Goal: Task Accomplishment & Management: Manage account settings

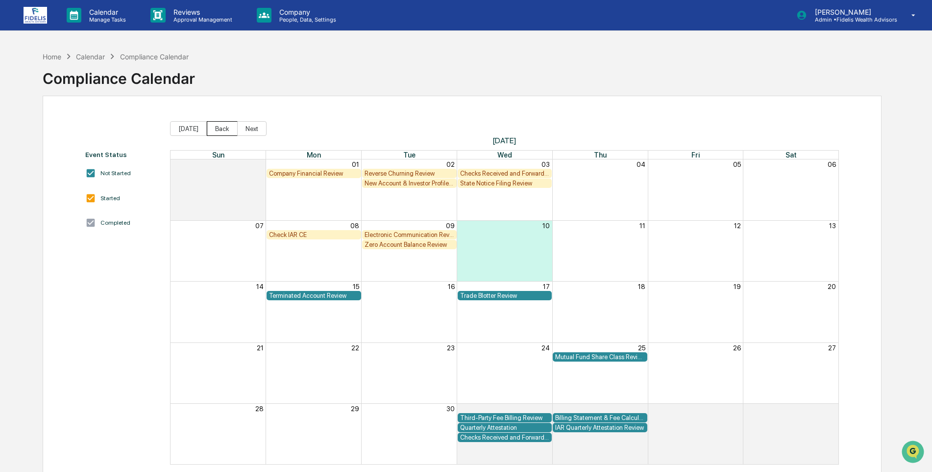
click at [215, 128] on button "Back" at bounding box center [222, 128] width 31 height 15
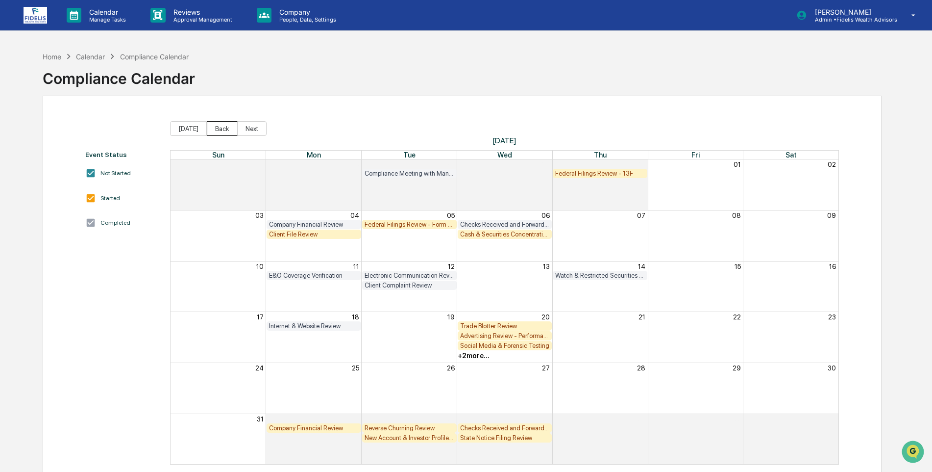
click at [215, 128] on button "Back" at bounding box center [222, 128] width 31 height 15
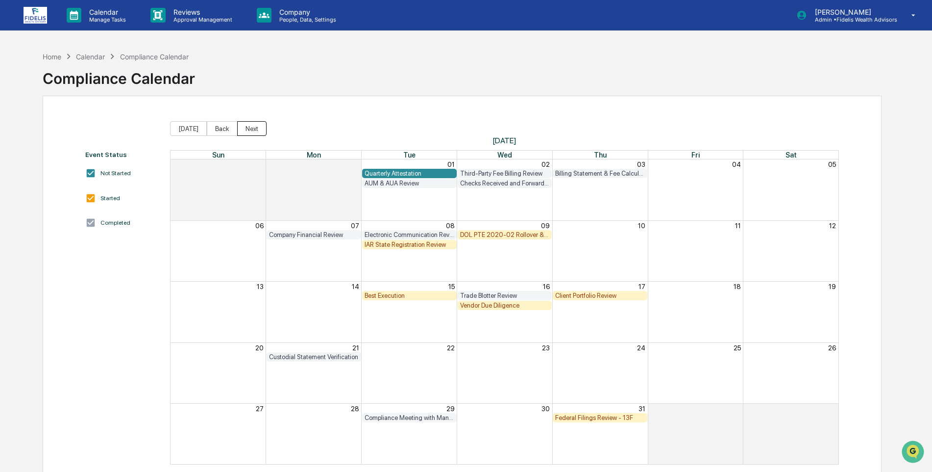
click at [246, 126] on button "Next" at bounding box center [251, 128] width 29 height 15
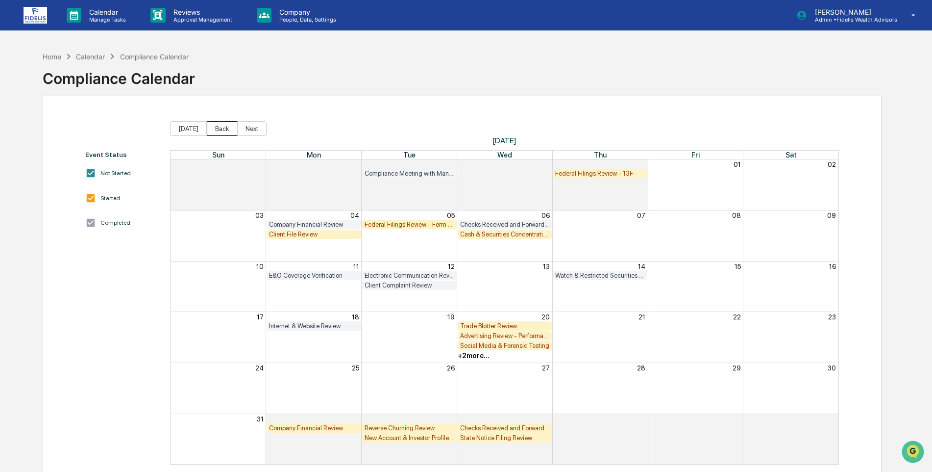
click at [216, 129] on button "Back" at bounding box center [222, 128] width 31 height 15
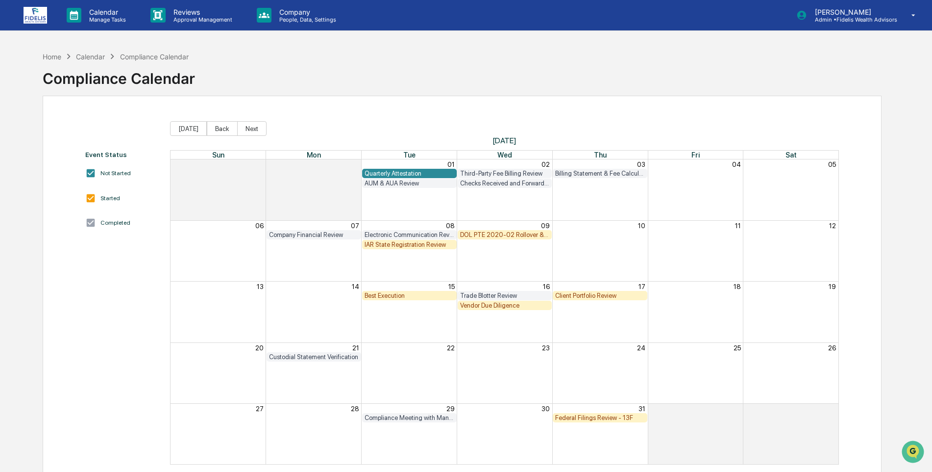
click at [586, 415] on div "Federal Filings Review - 13F" at bounding box center [600, 417] width 90 height 7
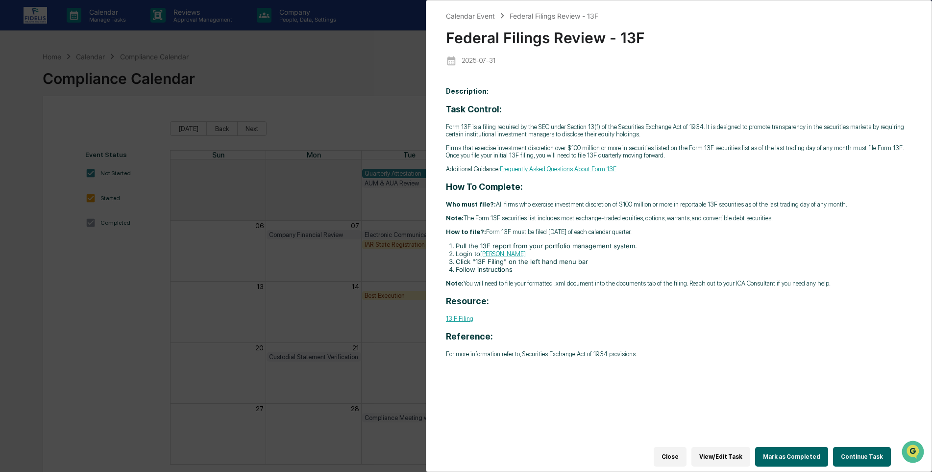
click at [792, 449] on button "Mark as Completed" at bounding box center [791, 457] width 73 height 20
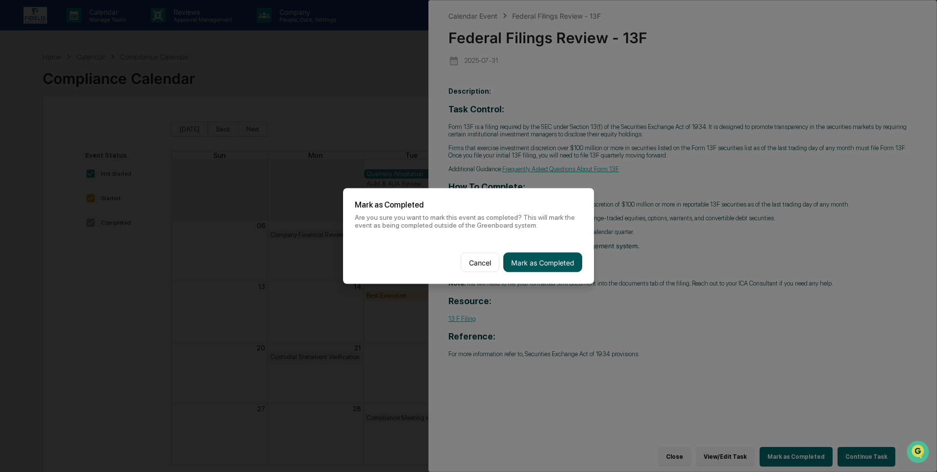
click at [545, 265] on button "Mark as Completed" at bounding box center [542, 262] width 79 height 20
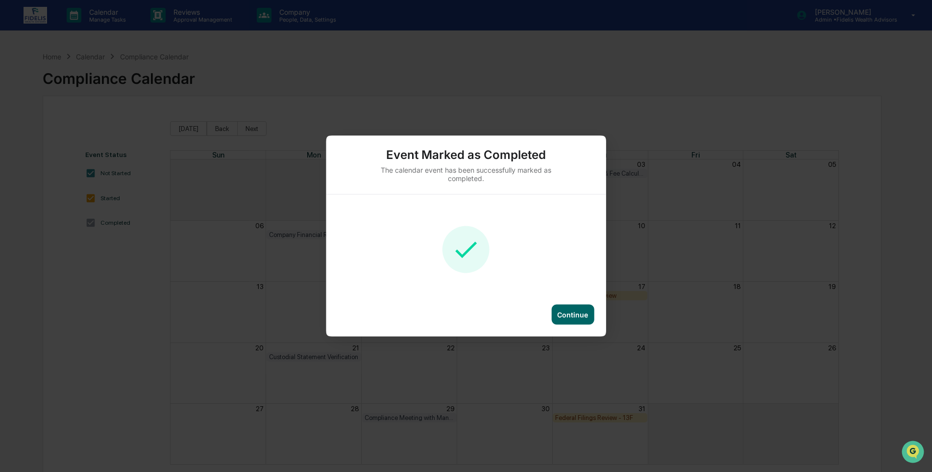
click at [571, 313] on div "Continue" at bounding box center [572, 314] width 31 height 8
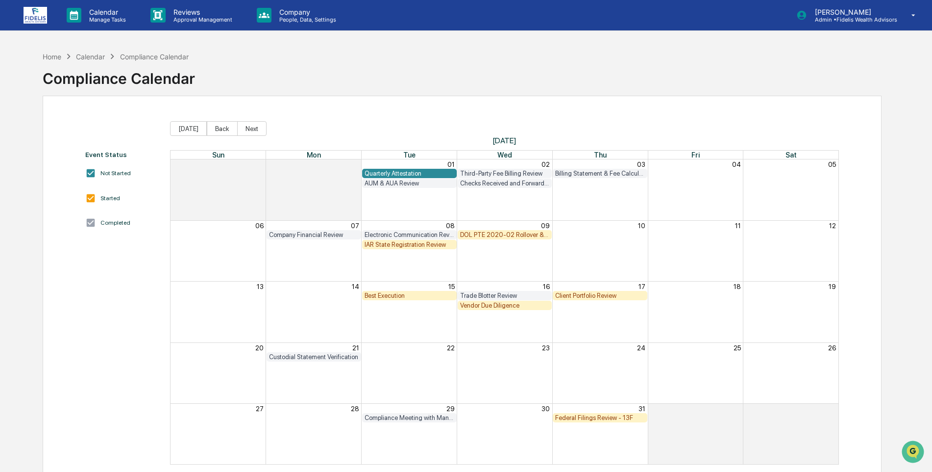
click at [601, 417] on div "Federal Filings Review - 13F" at bounding box center [600, 417] width 90 height 7
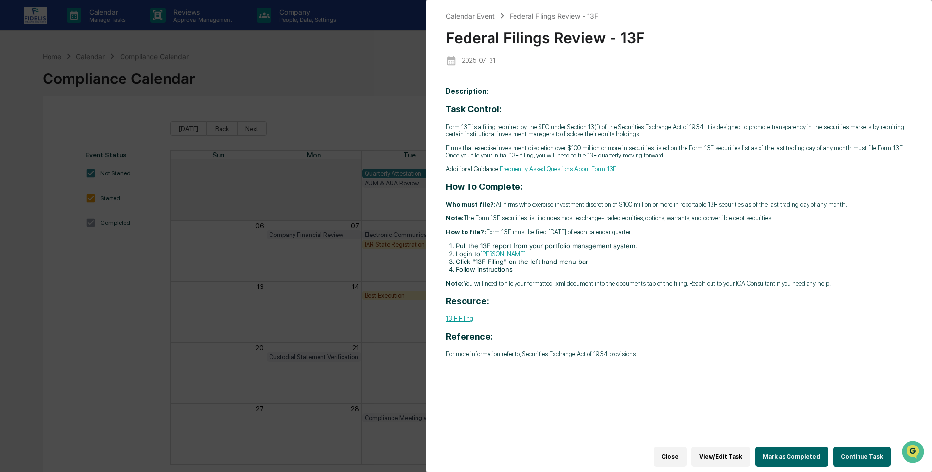
click at [791, 449] on button "Mark as Completed" at bounding box center [791, 457] width 73 height 20
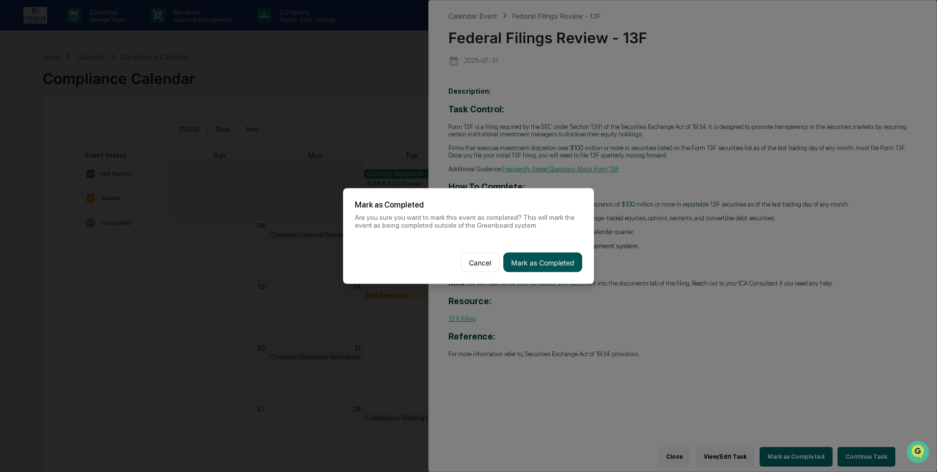
click at [536, 261] on button "Mark as Completed" at bounding box center [542, 262] width 79 height 20
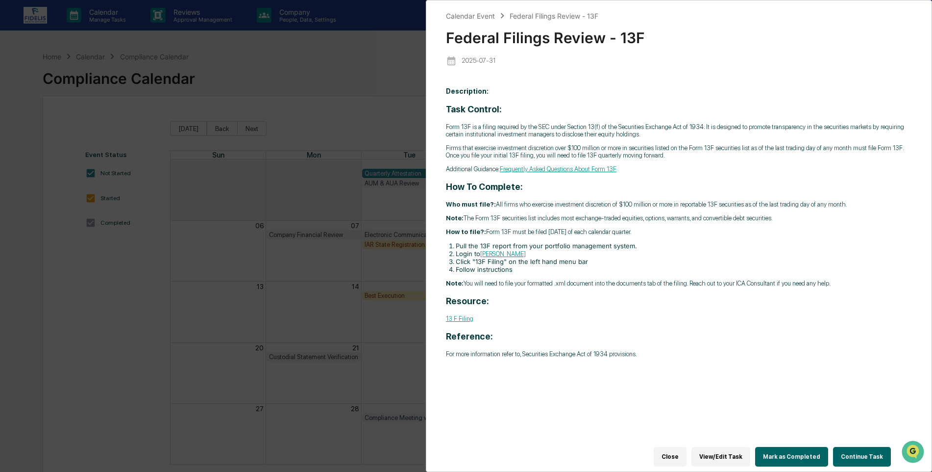
click at [781, 448] on button "Mark as Completed" at bounding box center [791, 457] width 73 height 20
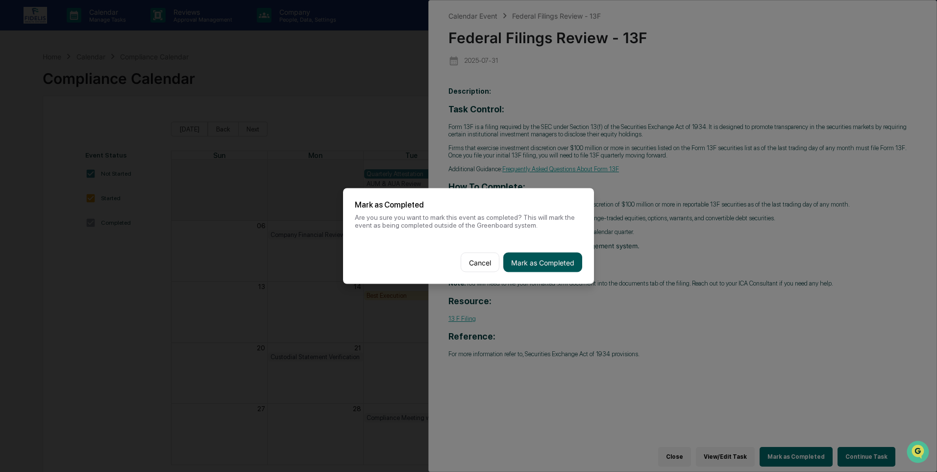
click at [538, 265] on button "Mark as Completed" at bounding box center [542, 262] width 79 height 20
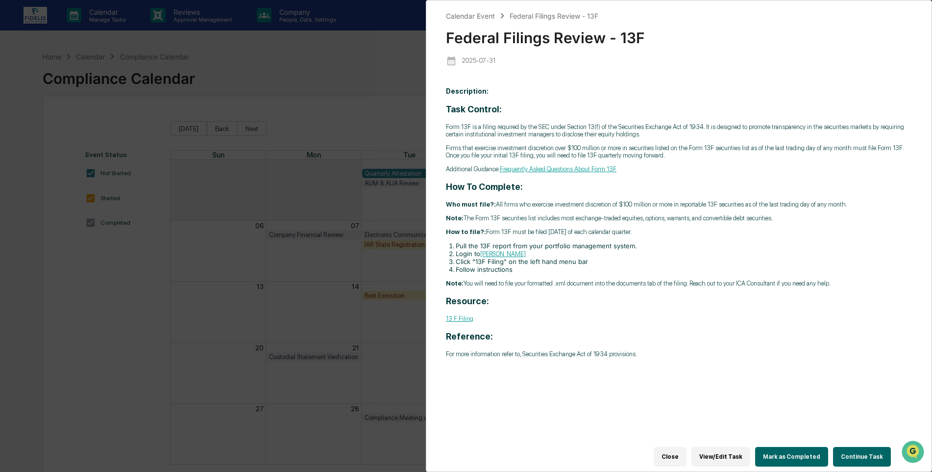
click at [791, 452] on button "Mark as Completed" at bounding box center [791, 457] width 73 height 20
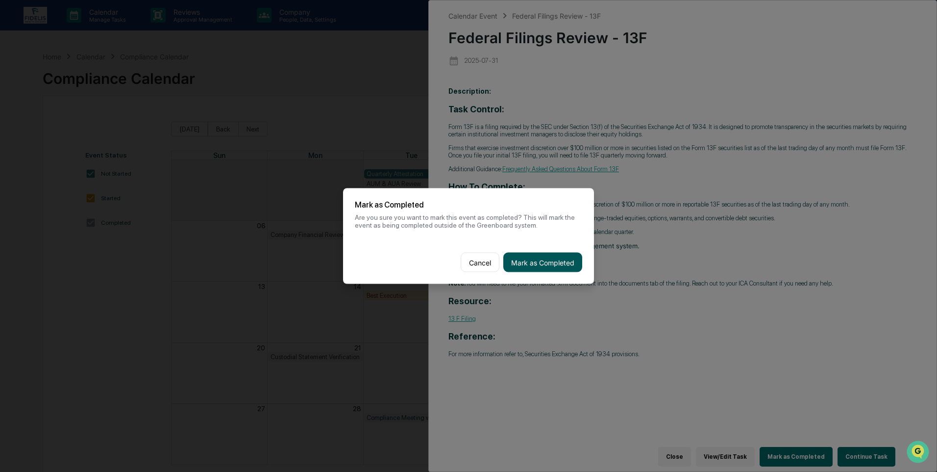
click at [542, 260] on button "Mark as Completed" at bounding box center [542, 262] width 79 height 20
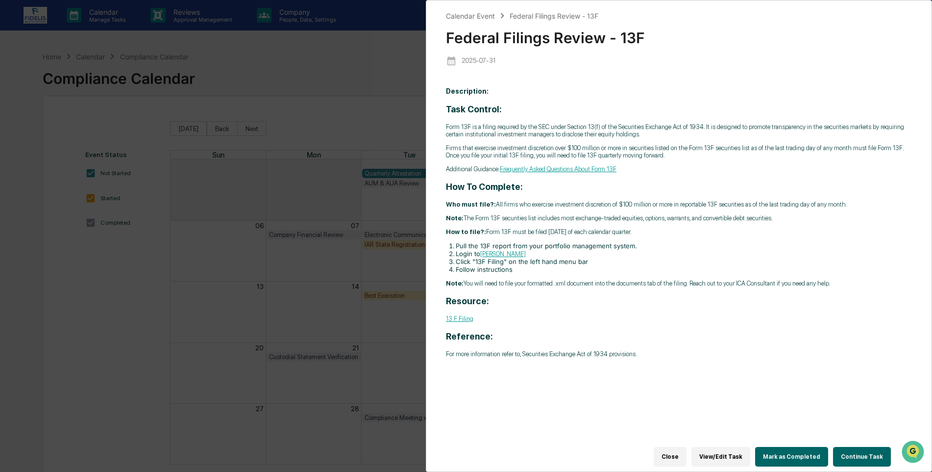
click at [676, 450] on button "Close" at bounding box center [670, 457] width 33 height 20
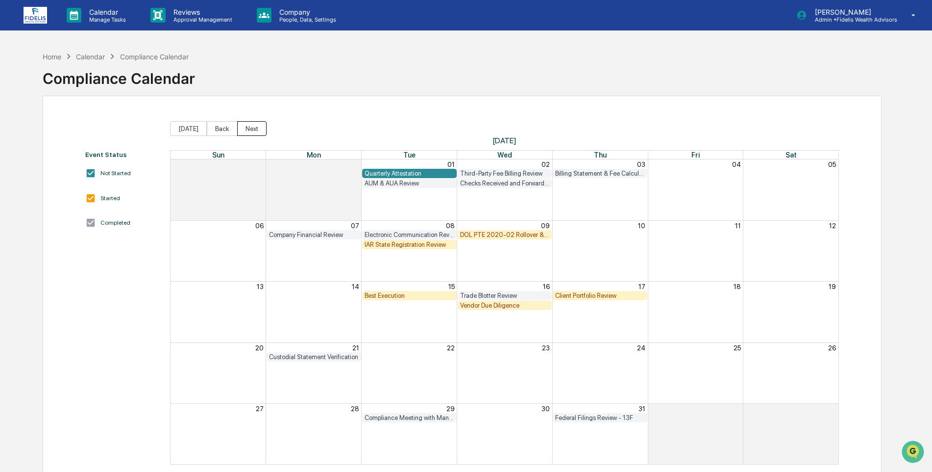
click at [245, 131] on button "Next" at bounding box center [251, 128] width 29 height 15
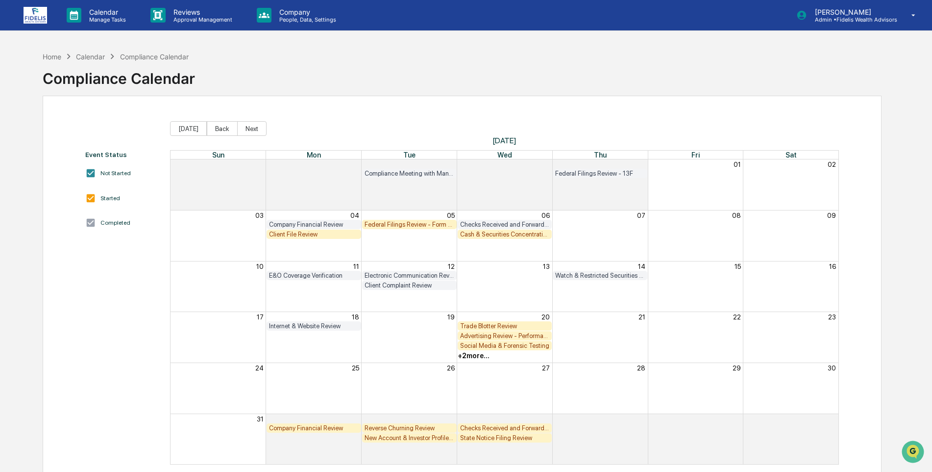
click at [401, 222] on div "Federal Filings Review - Form N-PX" at bounding box center [410, 224] width 90 height 7
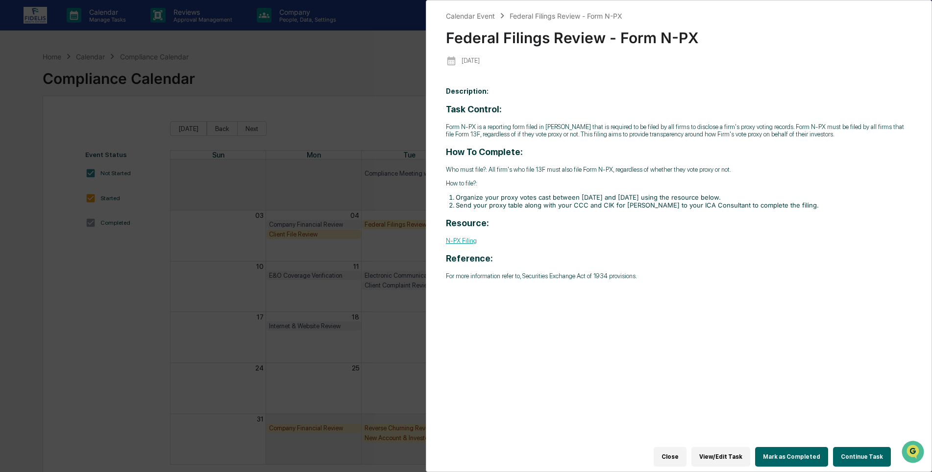
click at [680, 447] on button "Close" at bounding box center [670, 457] width 33 height 20
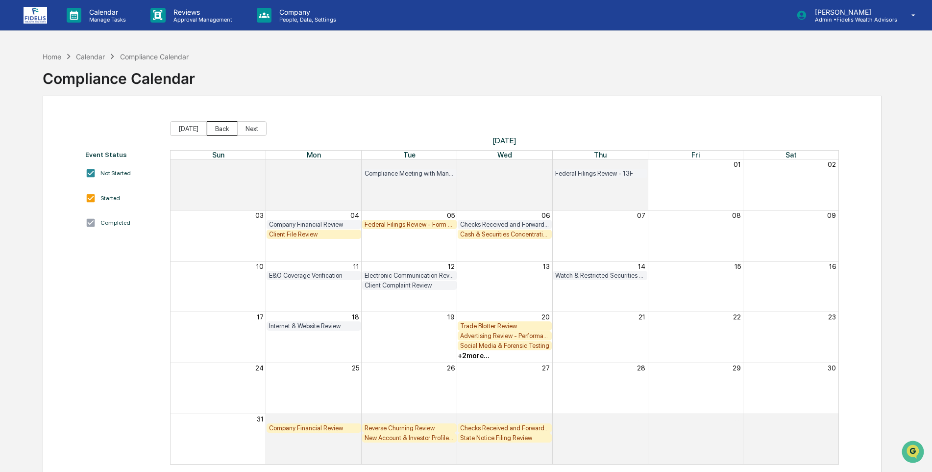
click at [218, 126] on button "Back" at bounding box center [222, 128] width 31 height 15
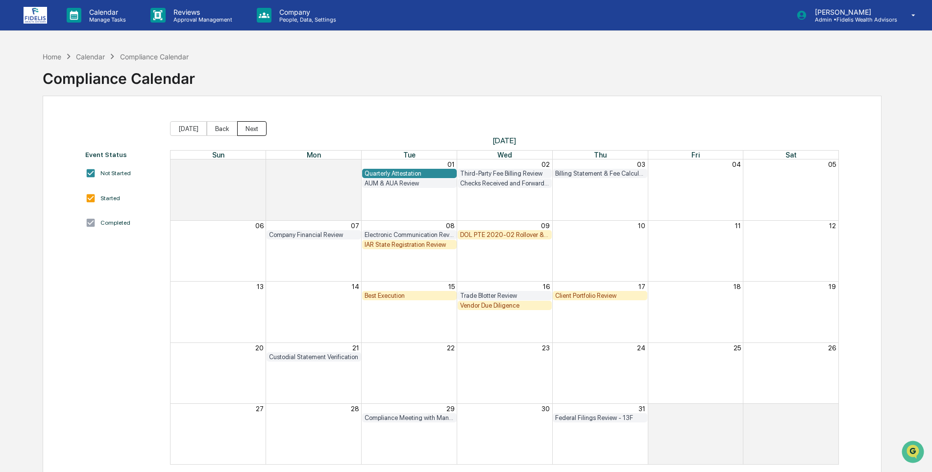
click at [252, 131] on button "Next" at bounding box center [251, 128] width 29 height 15
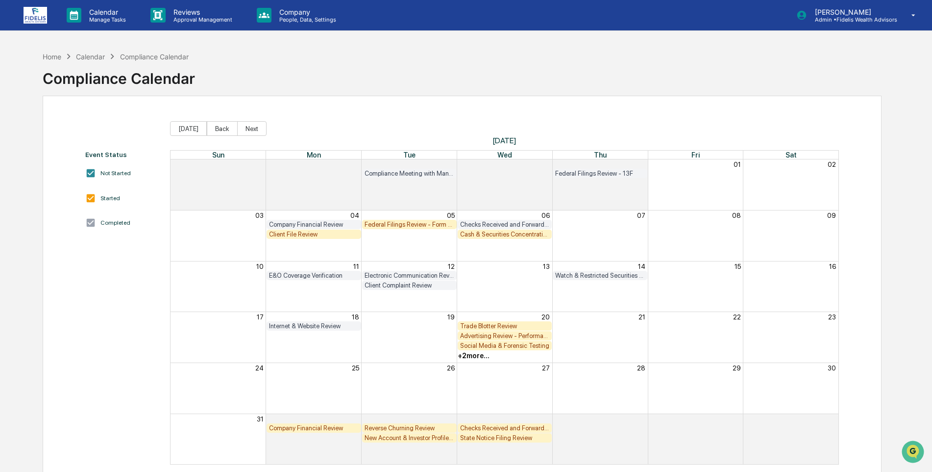
click at [396, 426] on div "Reverse Churning Review" at bounding box center [410, 427] width 90 height 7
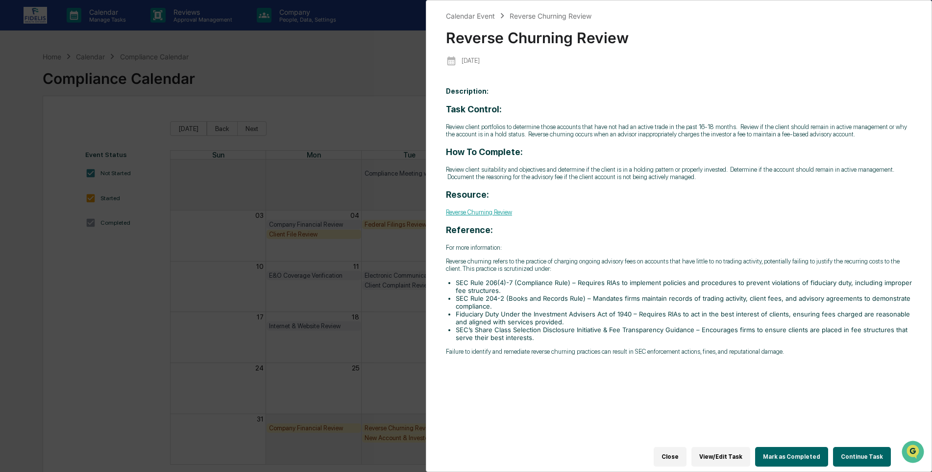
click at [681, 449] on button "Close" at bounding box center [670, 457] width 33 height 20
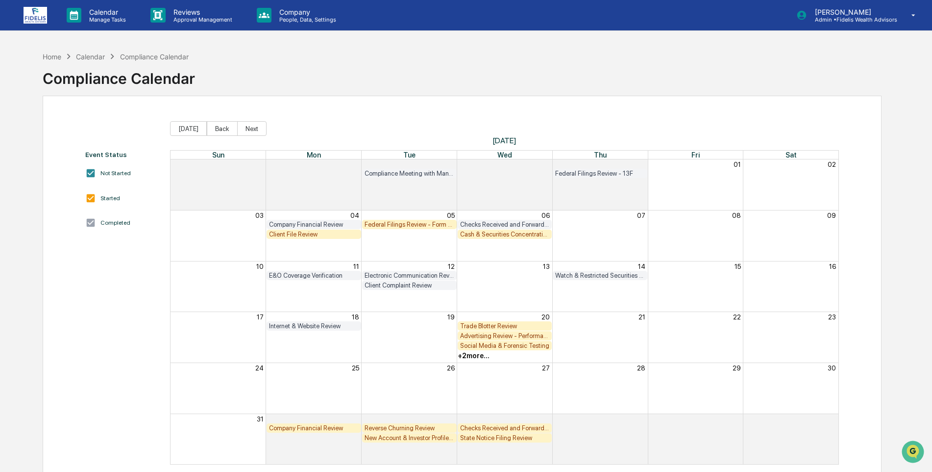
click at [400, 437] on div "New Account & Investor Profile Review" at bounding box center [410, 437] width 90 height 7
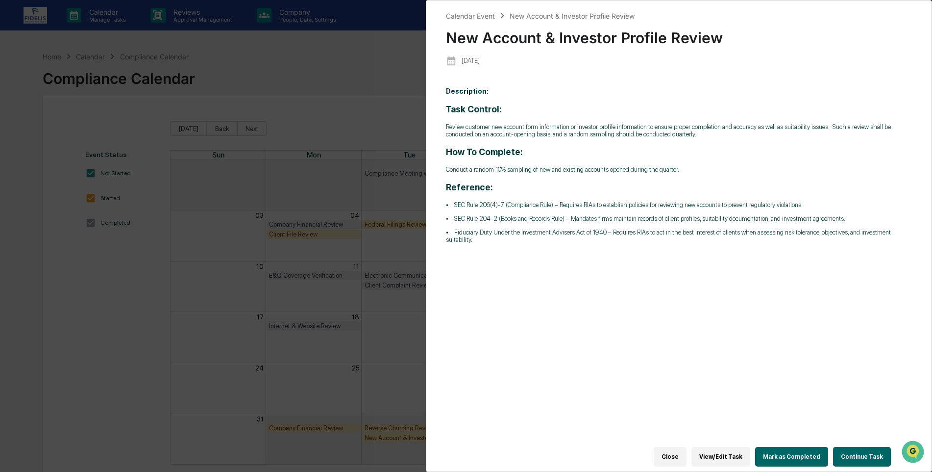
drag, startPoint x: 686, startPoint y: 451, endPoint x: 680, endPoint y: 454, distance: 6.6
click at [686, 451] on button "Close" at bounding box center [670, 457] width 33 height 20
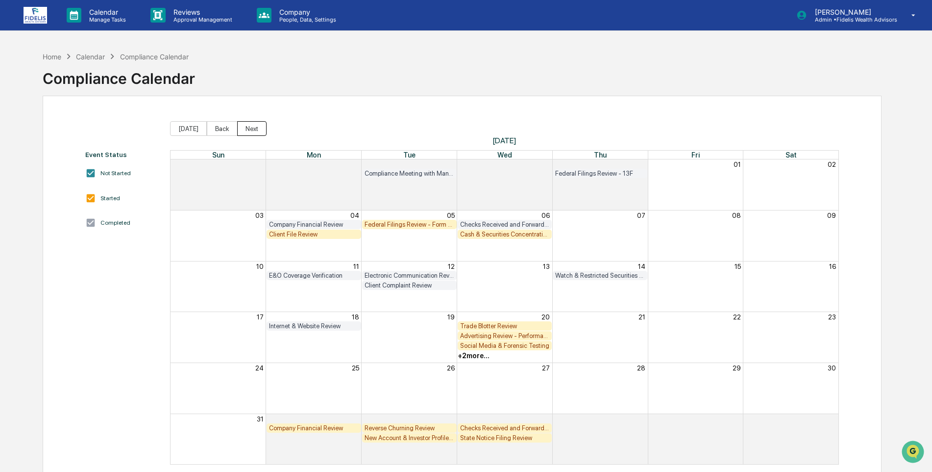
click at [247, 130] on button "Next" at bounding box center [251, 128] width 29 height 15
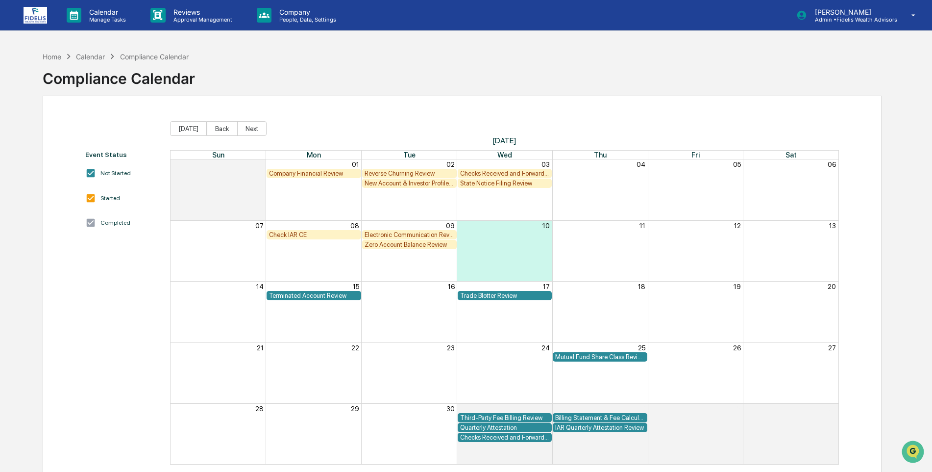
click at [397, 242] on div "Zero Account Balance Review" at bounding box center [410, 244] width 90 height 7
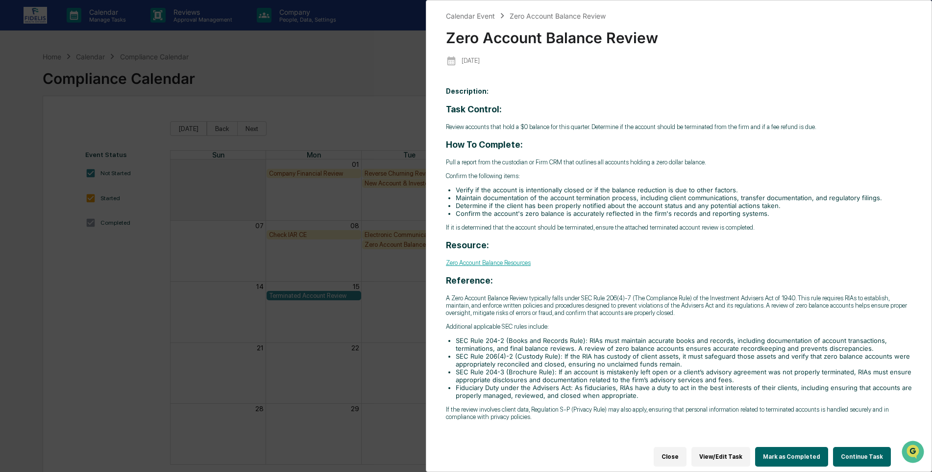
click at [674, 453] on button "Close" at bounding box center [670, 457] width 33 height 20
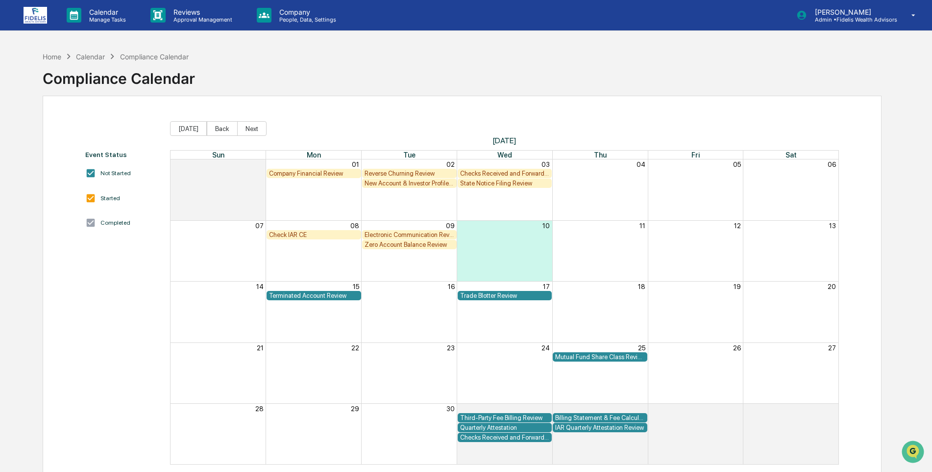
click at [305, 295] on div "Terminated Account Review" at bounding box center [314, 295] width 90 height 7
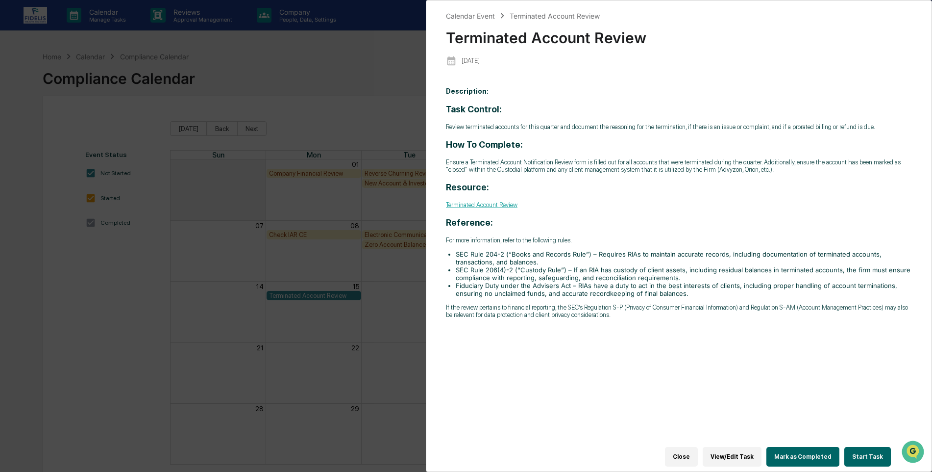
drag, startPoint x: 689, startPoint y: 449, endPoint x: 681, endPoint y: 444, distance: 9.1
click at [689, 449] on button "Close" at bounding box center [681, 457] width 33 height 20
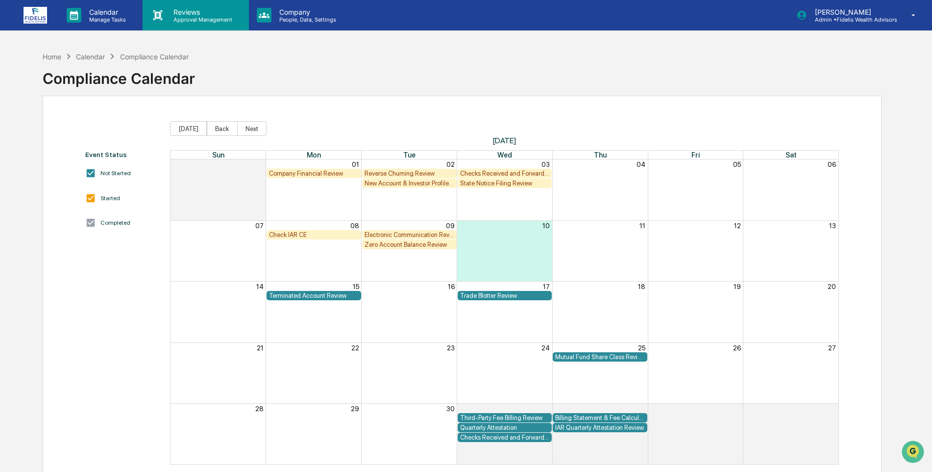
click at [188, 15] on p "Reviews" at bounding box center [202, 12] width 72 height 8
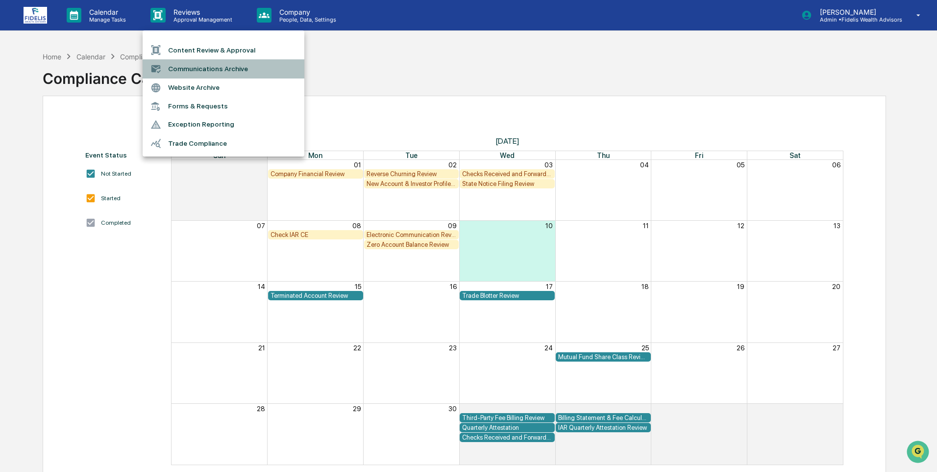
click at [190, 67] on li "Communications Archive" at bounding box center [224, 68] width 162 height 19
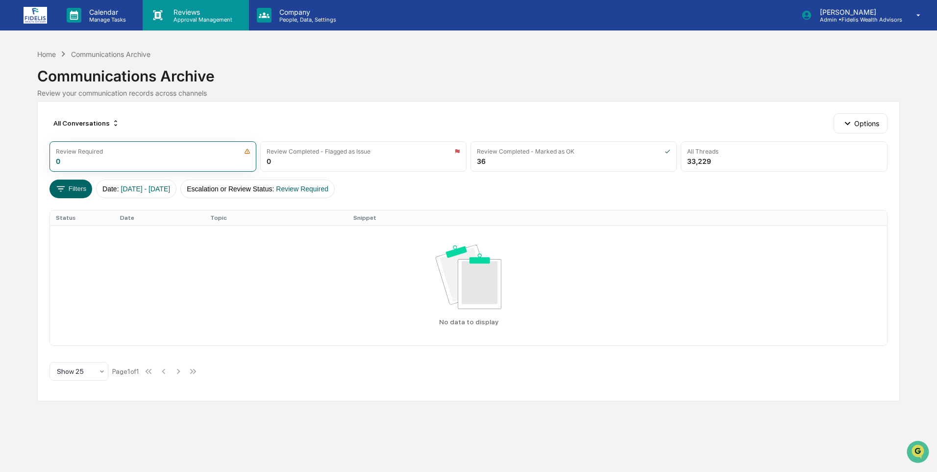
click at [182, 19] on p "Approval Management" at bounding box center [202, 19] width 72 height 7
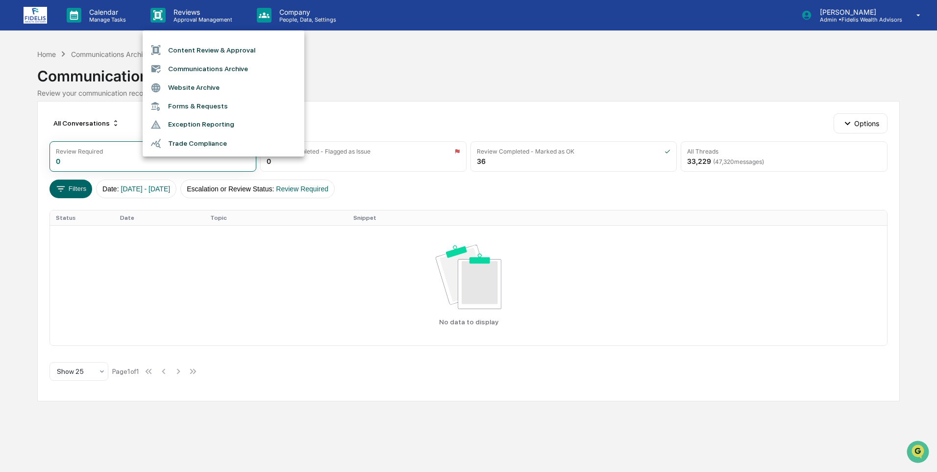
click at [179, 51] on li "Content Review & Approval" at bounding box center [224, 50] width 162 height 19
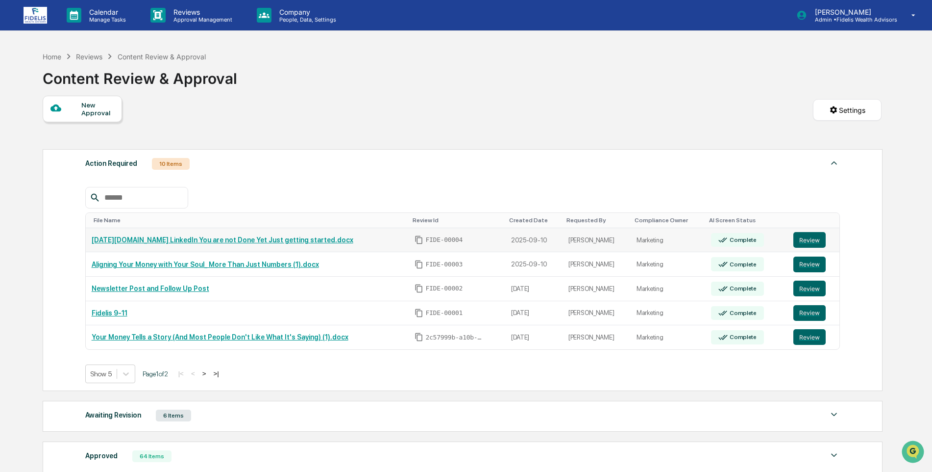
click at [271, 240] on link "2025.08.12.Final LinkedIn You are not Done Yet Just getting started.docx" at bounding box center [223, 240] width 262 height 8
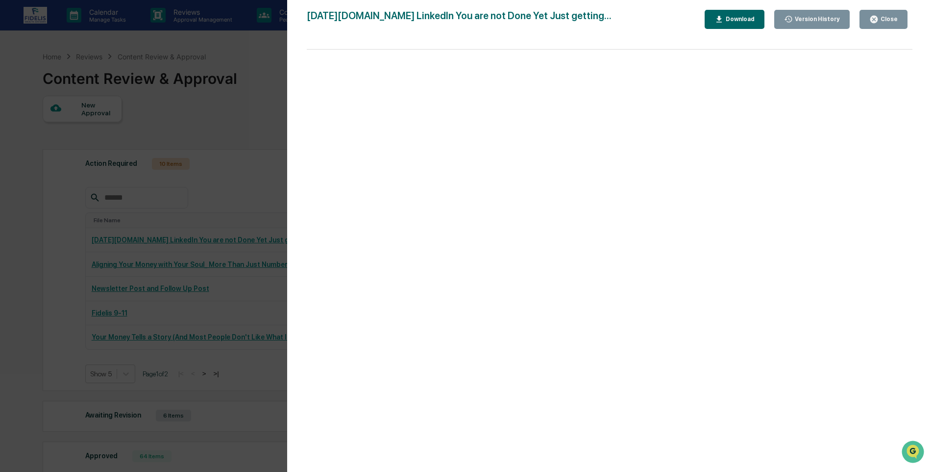
drag, startPoint x: 892, startPoint y: 13, endPoint x: 852, endPoint y: 42, distance: 48.8
click at [891, 14] on button "Close" at bounding box center [884, 19] width 48 height 19
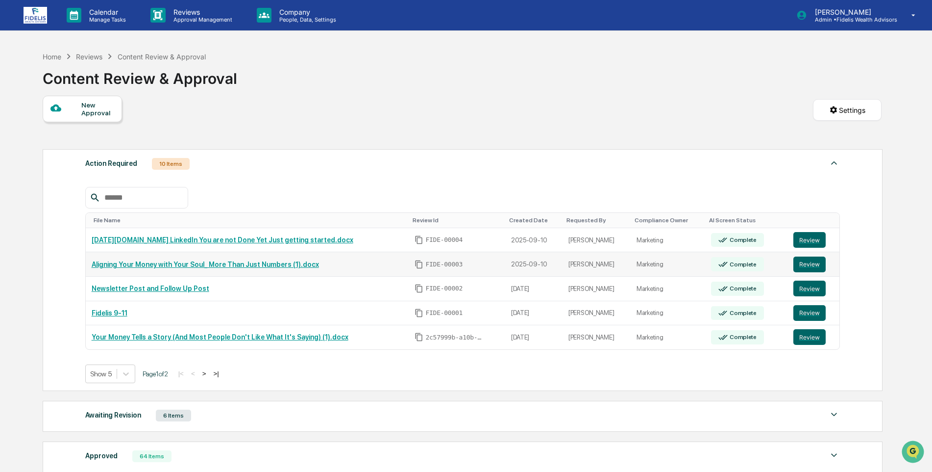
click at [138, 264] on link "Aligning Your Money with Your Soul_ More Than Just Numbers (1).docx" at bounding box center [205, 264] width 227 height 8
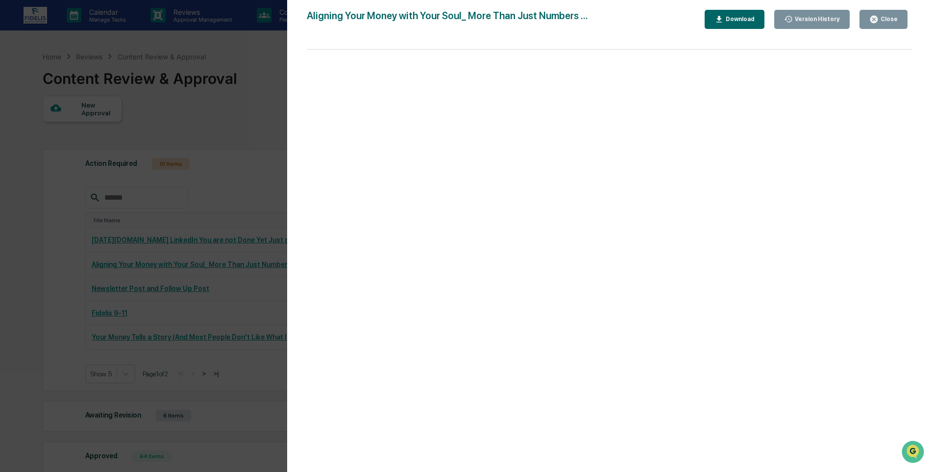
click at [885, 13] on button "Close" at bounding box center [884, 19] width 48 height 19
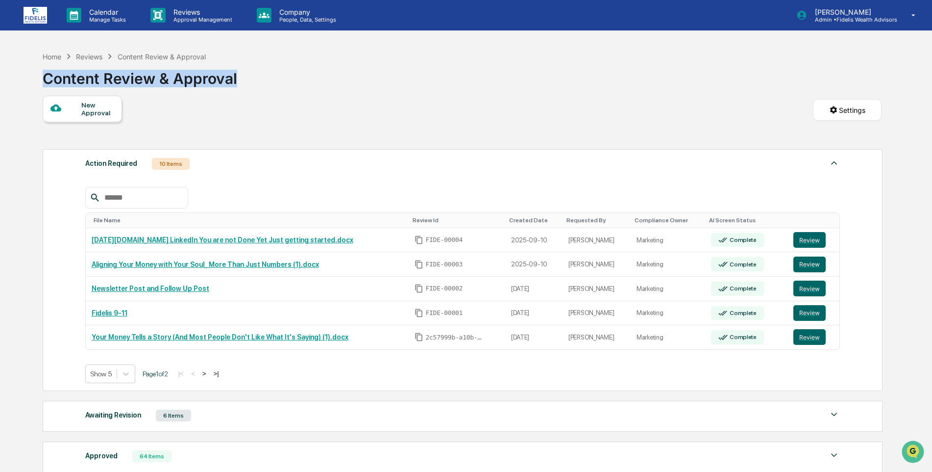
drag, startPoint x: 239, startPoint y: 77, endPoint x: 46, endPoint y: 74, distance: 193.1
click at [46, 74] on div "Home Reviews Content Review & Approval Content Review & Approval" at bounding box center [462, 71] width 839 height 49
copy div "Content Review & Approval"
click at [160, 288] on link "Newsletter Post and Follow Up Post" at bounding box center [151, 288] width 118 height 8
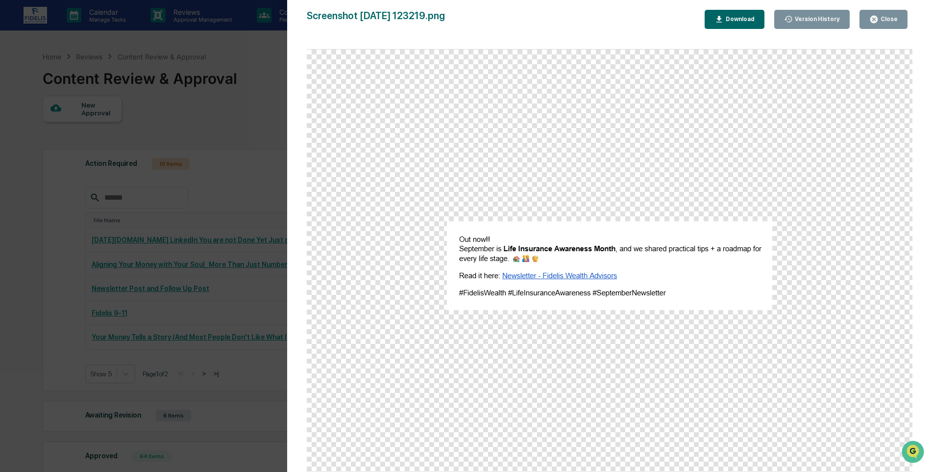
click at [888, 14] on button "Close" at bounding box center [884, 19] width 48 height 19
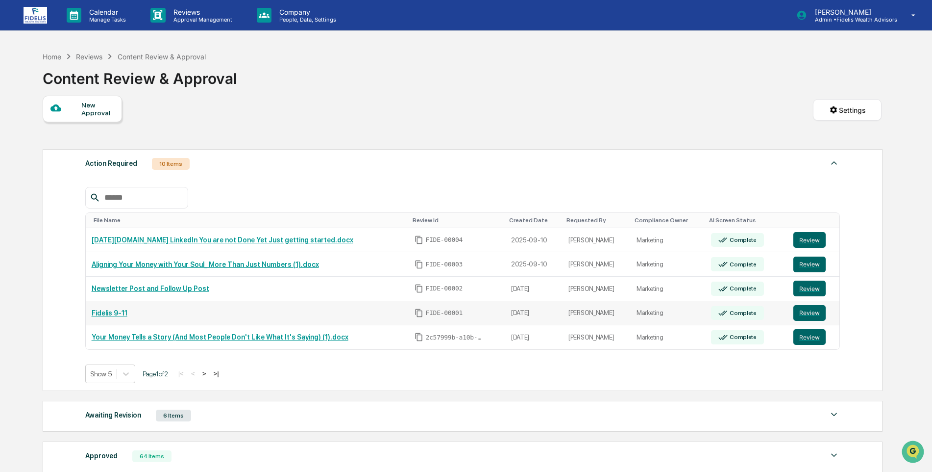
click at [100, 315] on link "Fidelis 9-11" at bounding box center [110, 313] width 36 height 8
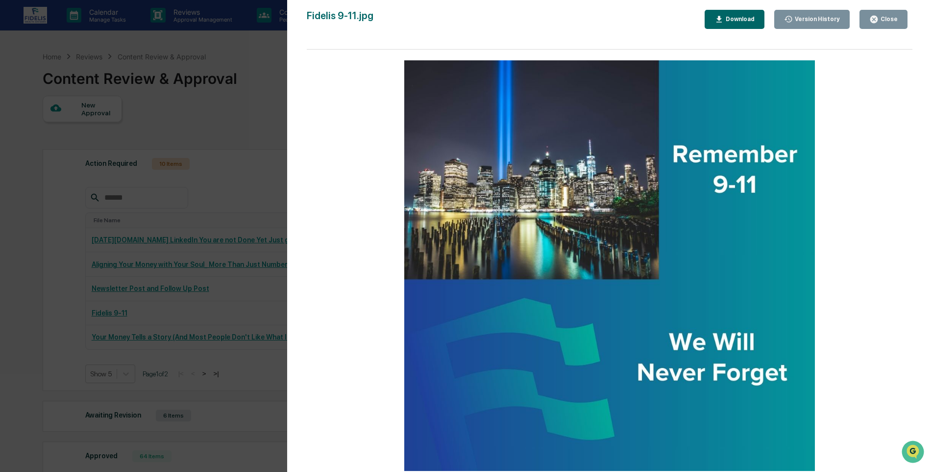
click at [893, 17] on div "Close" at bounding box center [888, 19] width 19 height 7
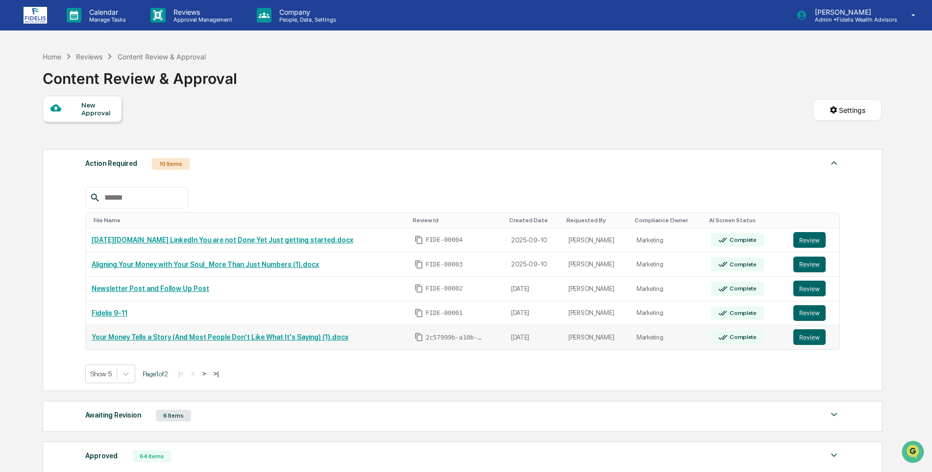
click at [204, 338] on link "Your Money Tells a Story (And Most People Don't Like What It's Saying) (1).docx" at bounding box center [220, 337] width 257 height 8
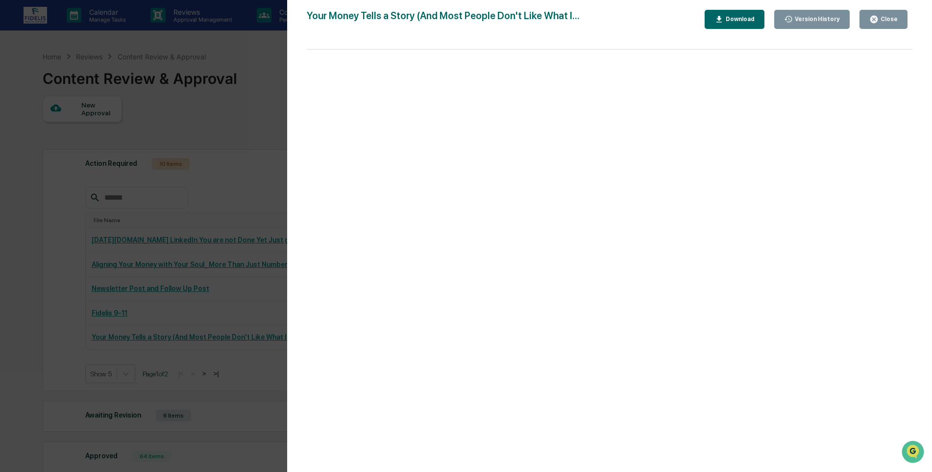
click at [878, 17] on icon "button" at bounding box center [873, 19] width 7 height 7
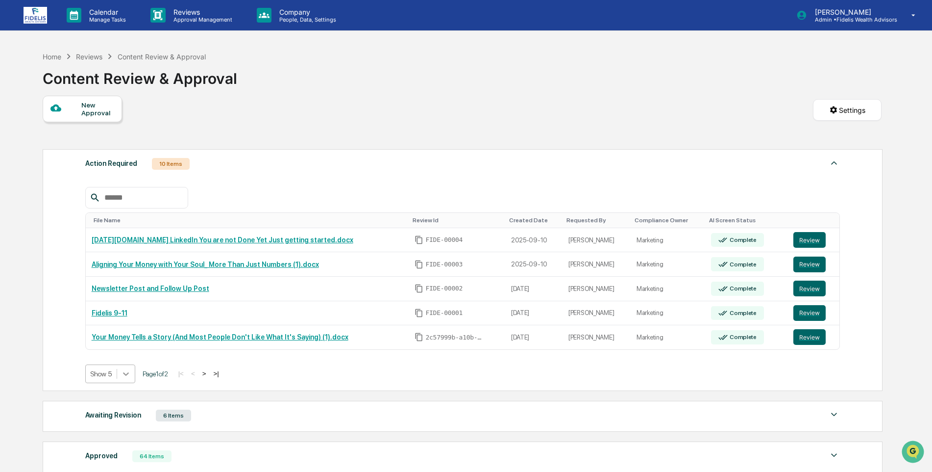
click at [130, 374] on icon at bounding box center [126, 374] width 10 height 10
click at [109, 446] on div "Show 50" at bounding box center [110, 444] width 50 height 16
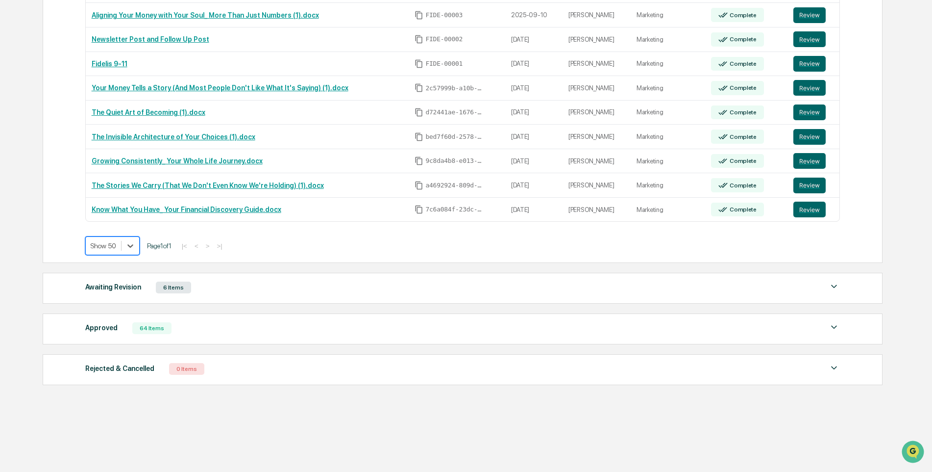
scroll to position [251, 0]
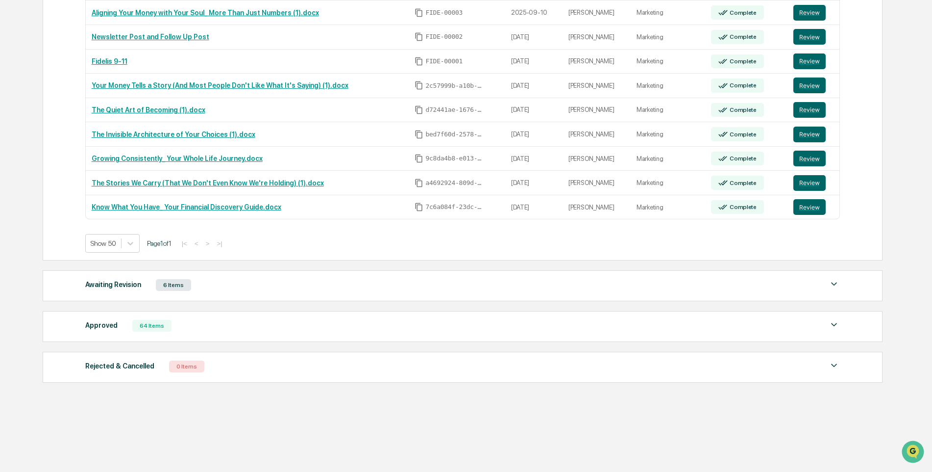
click at [833, 280] on img at bounding box center [834, 284] width 12 height 12
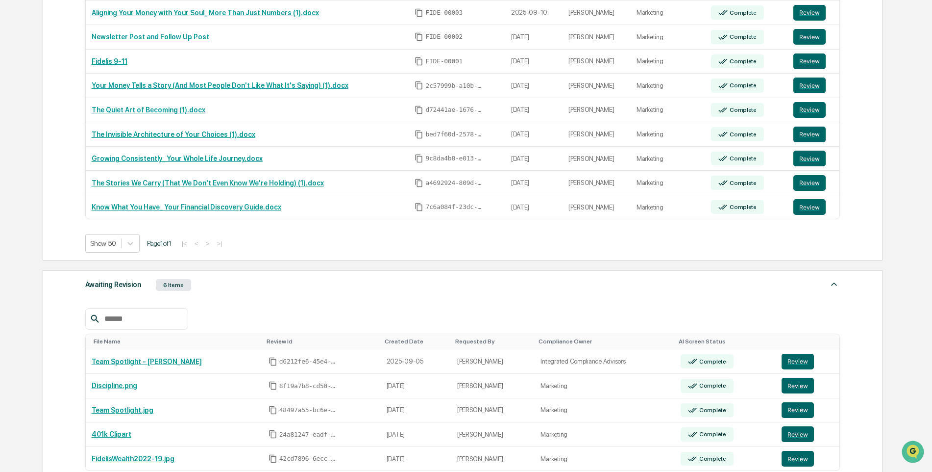
click at [834, 282] on img at bounding box center [834, 284] width 12 height 12
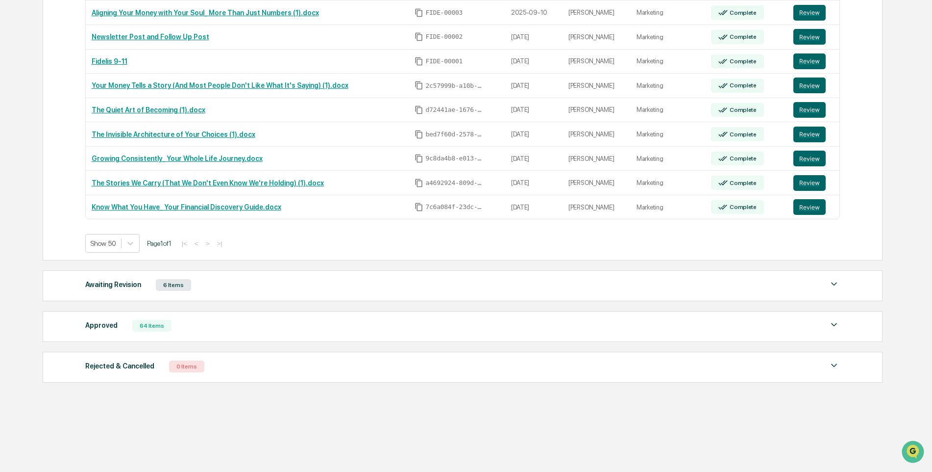
click at [833, 322] on img at bounding box center [834, 325] width 12 height 12
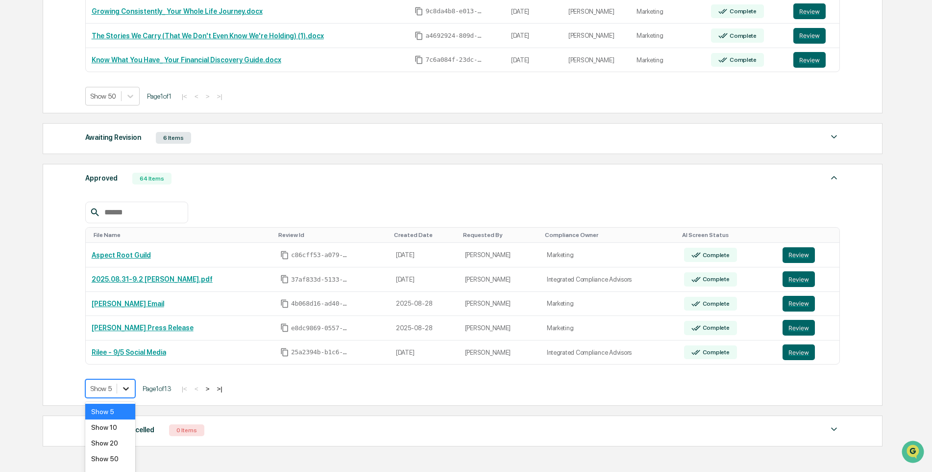
scroll to position [415, 0]
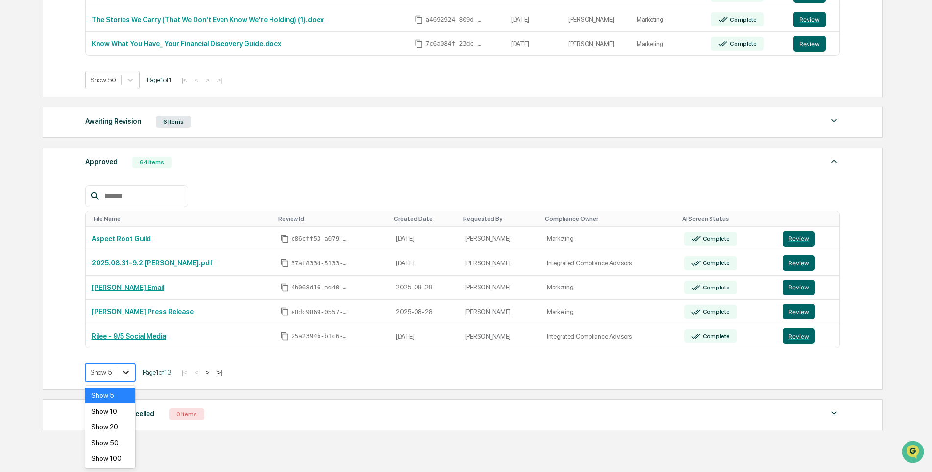
click at [123, 390] on body "Calendar Manage Tasks Reviews Approval Management Company People, Data, Setting…" at bounding box center [466, 51] width 932 height 933
click at [109, 440] on div "Show 50" at bounding box center [110, 442] width 50 height 16
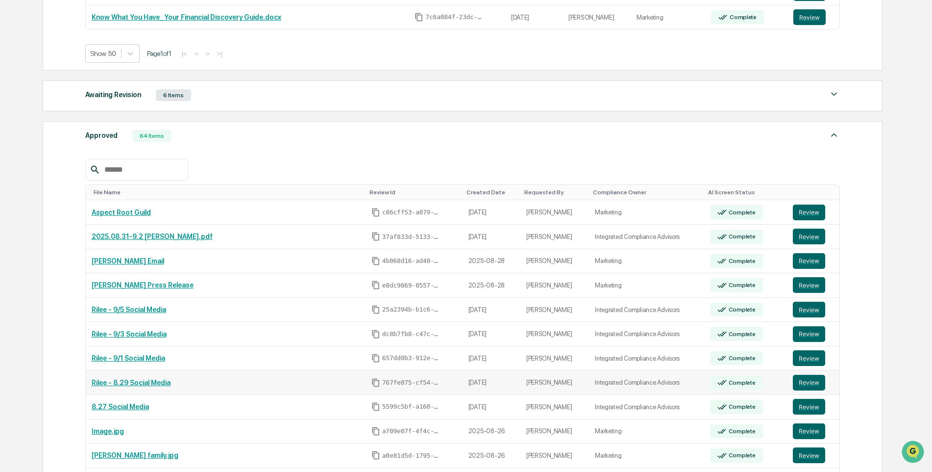
scroll to position [464, 0]
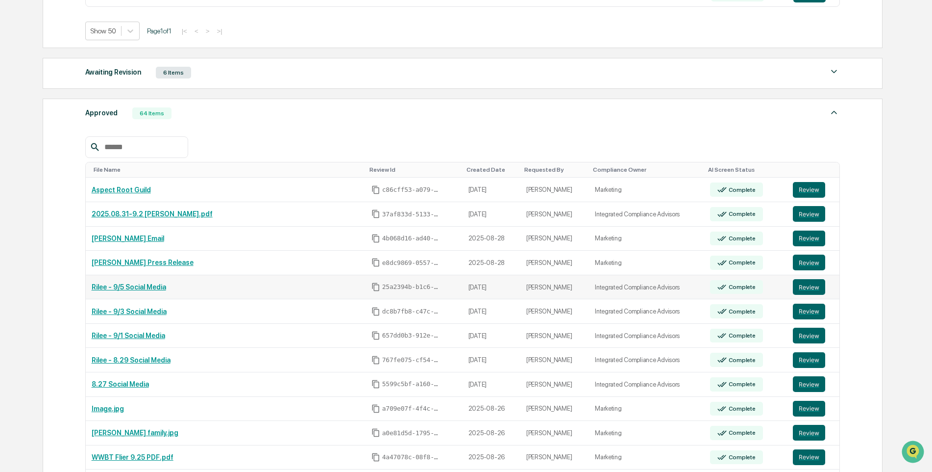
click at [142, 287] on link "Rilee - 9/5 Social Media" at bounding box center [129, 287] width 74 height 8
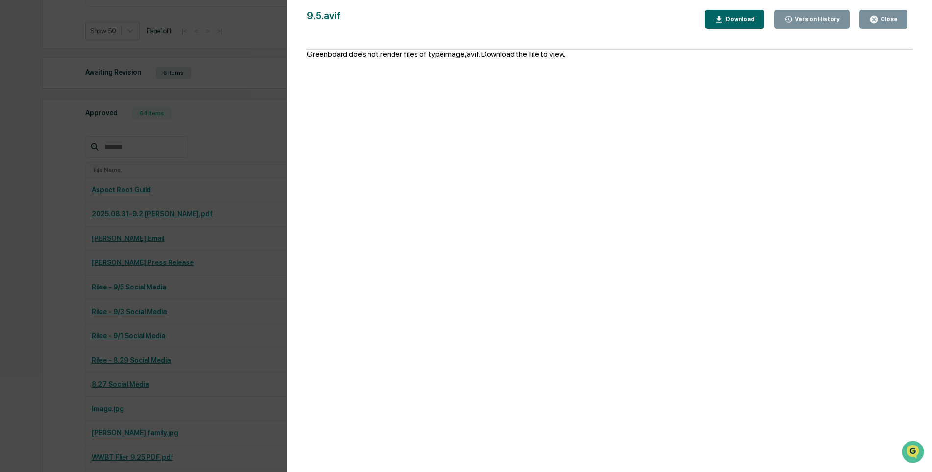
click at [873, 18] on icon "button" at bounding box center [873, 19] width 7 height 7
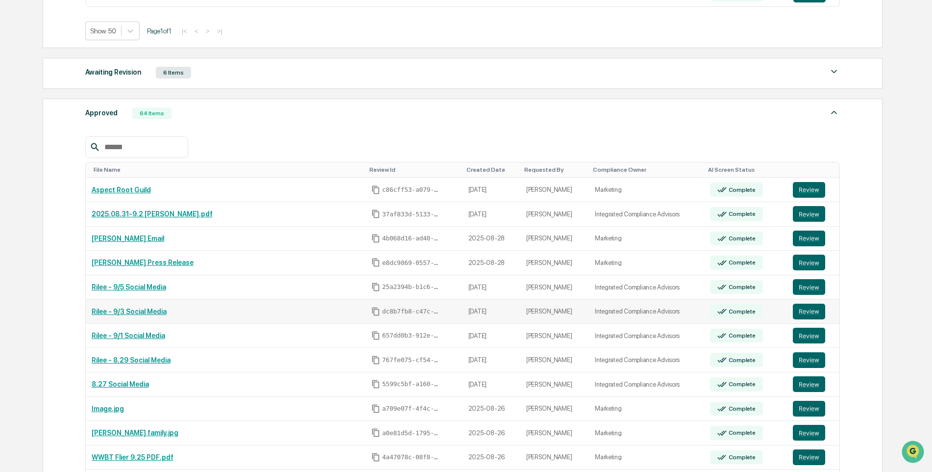
click at [128, 311] on link "Rilee - 9/3 Social Media" at bounding box center [129, 311] width 75 height 8
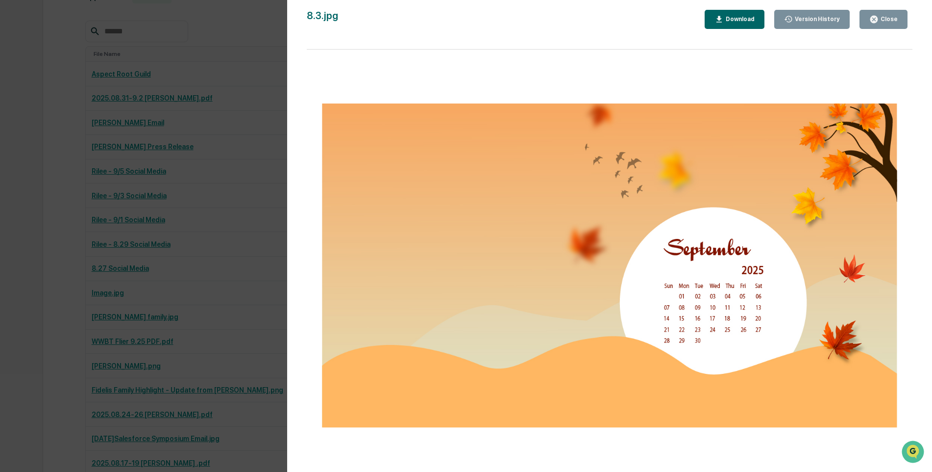
scroll to position [562, 0]
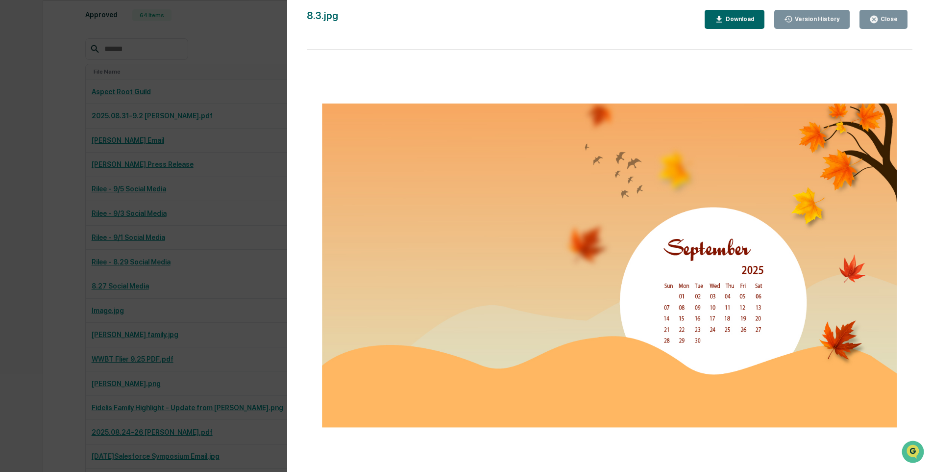
click at [894, 19] on div "Close" at bounding box center [888, 19] width 19 height 7
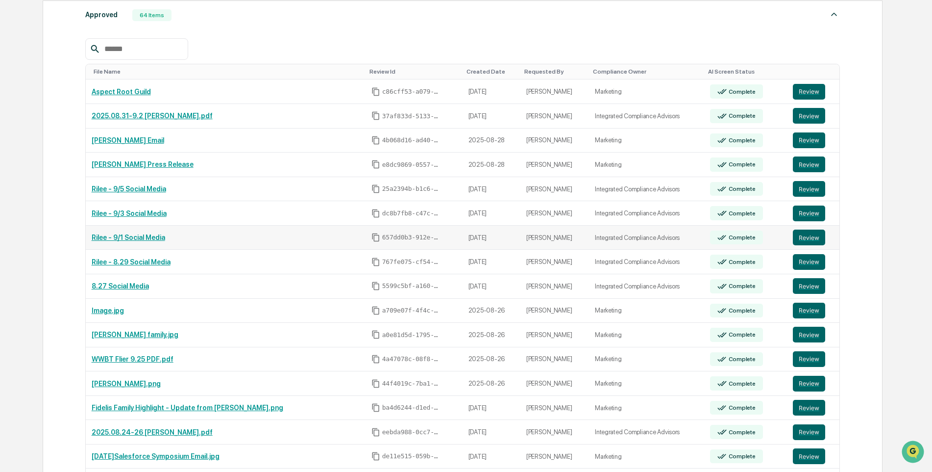
click at [135, 239] on link "Rilee - 9/1 Social Media" at bounding box center [129, 237] width 74 height 8
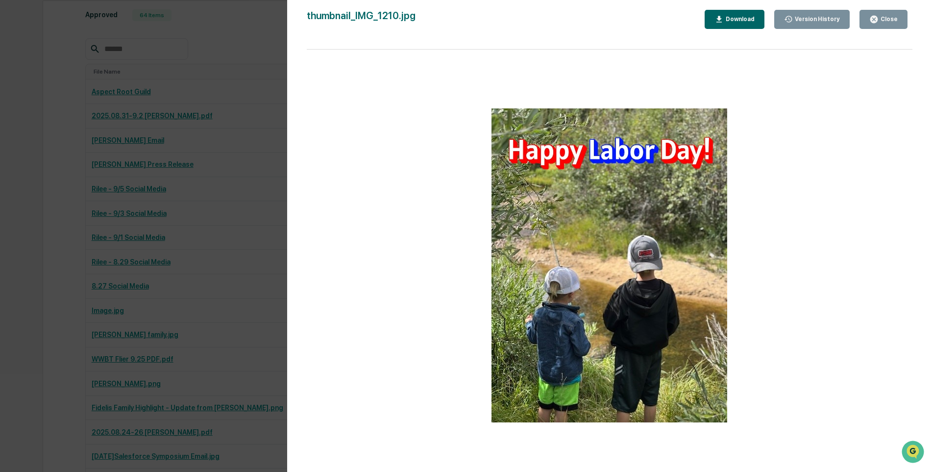
click at [880, 17] on div "Close" at bounding box center [888, 19] width 19 height 7
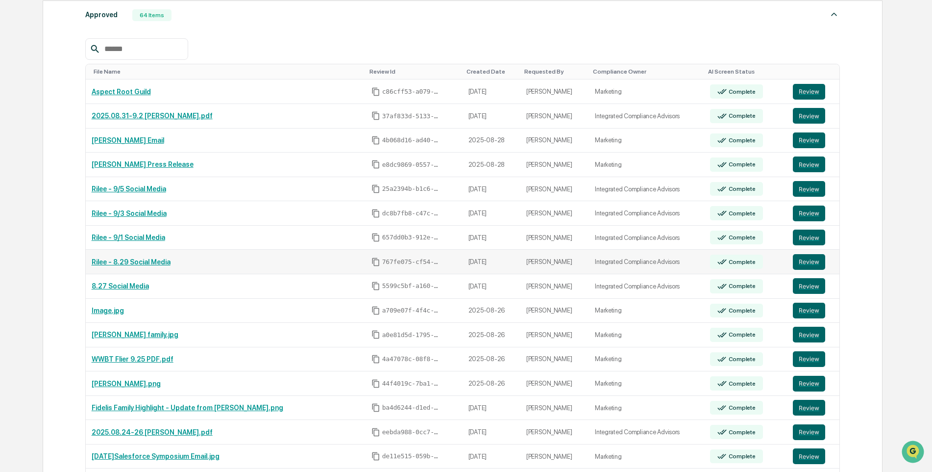
click at [123, 261] on link "Rilee - 8.29 Social Media" at bounding box center [131, 262] width 79 height 8
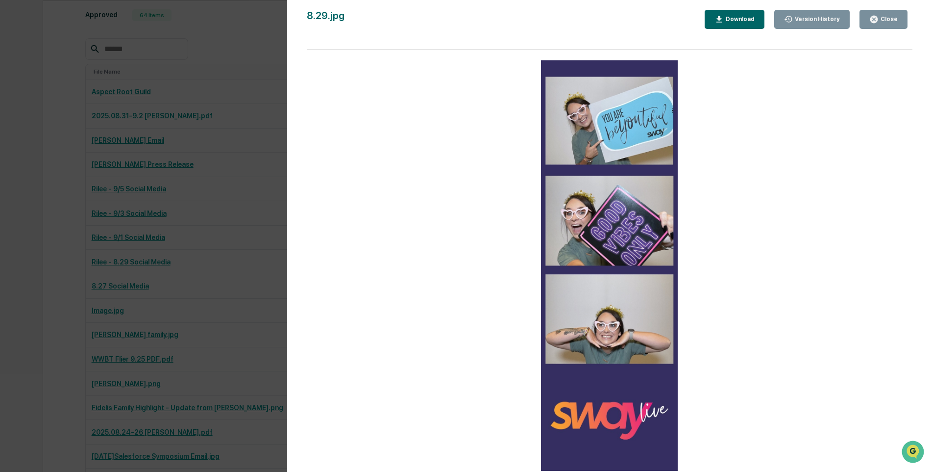
click at [885, 22] on div "Close" at bounding box center [888, 19] width 19 height 7
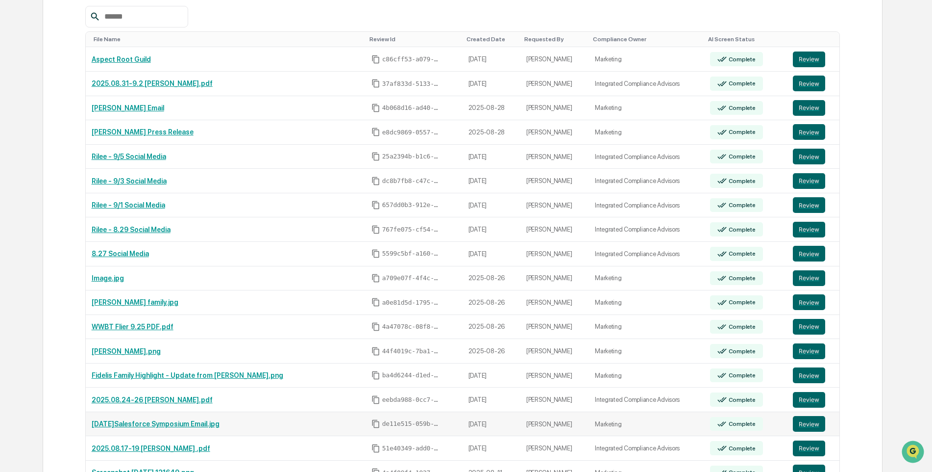
scroll to position [611, 0]
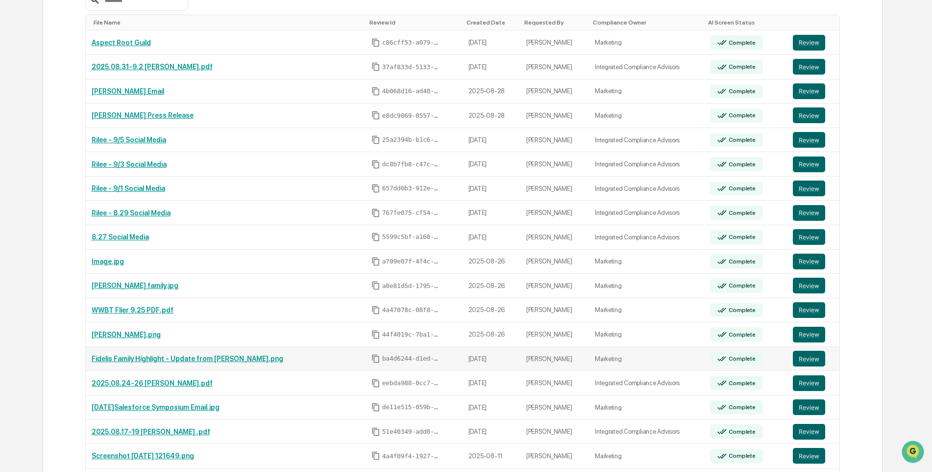
click at [139, 360] on link "Fidelis Family Highlight - Update from Sam.png" at bounding box center [188, 358] width 192 height 8
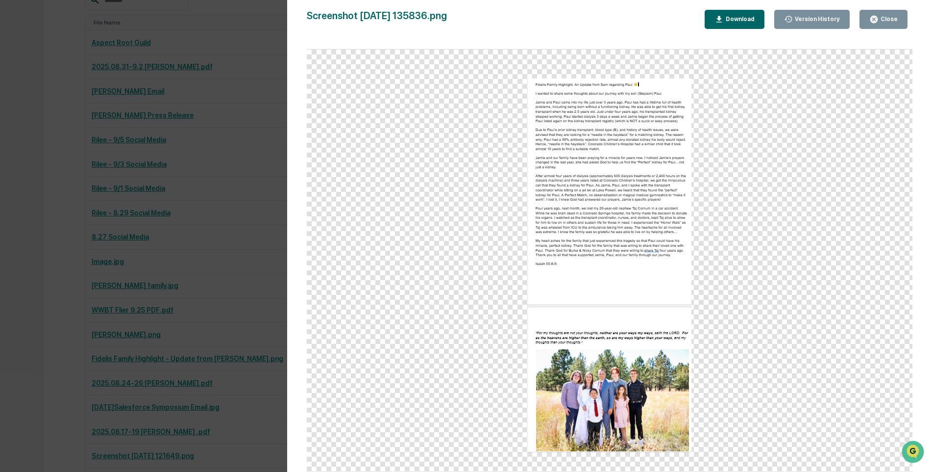
click at [880, 16] on div "Close" at bounding box center [888, 19] width 19 height 7
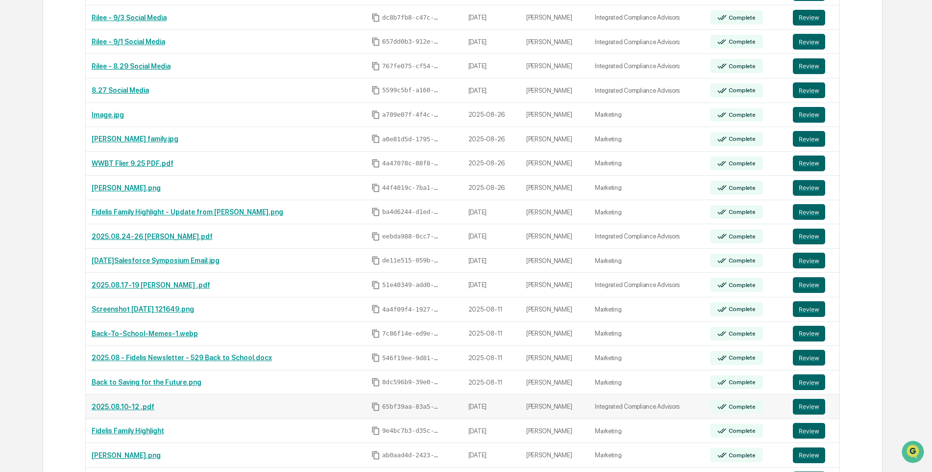
scroll to position [758, 0]
click at [164, 283] on link "2025.08.17-19 Deborah Takahara .pdf" at bounding box center [151, 284] width 119 height 8
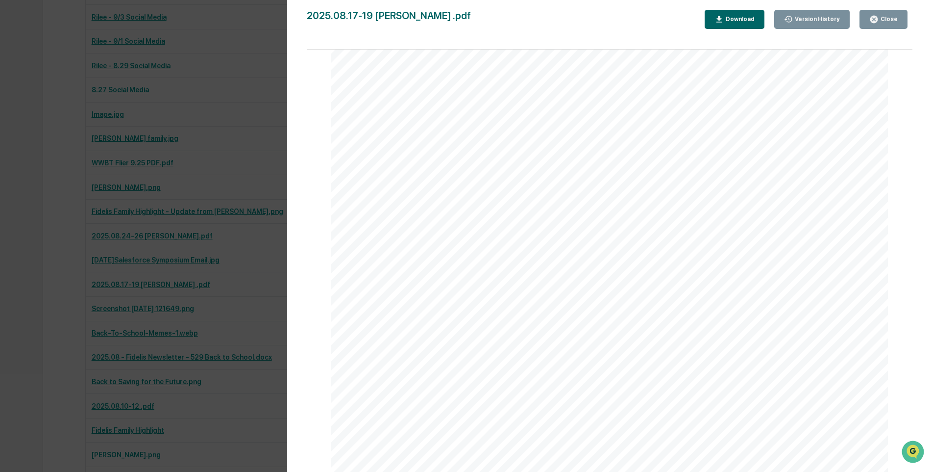
scroll to position [931, 0]
click at [890, 11] on button "Close" at bounding box center [884, 19] width 48 height 19
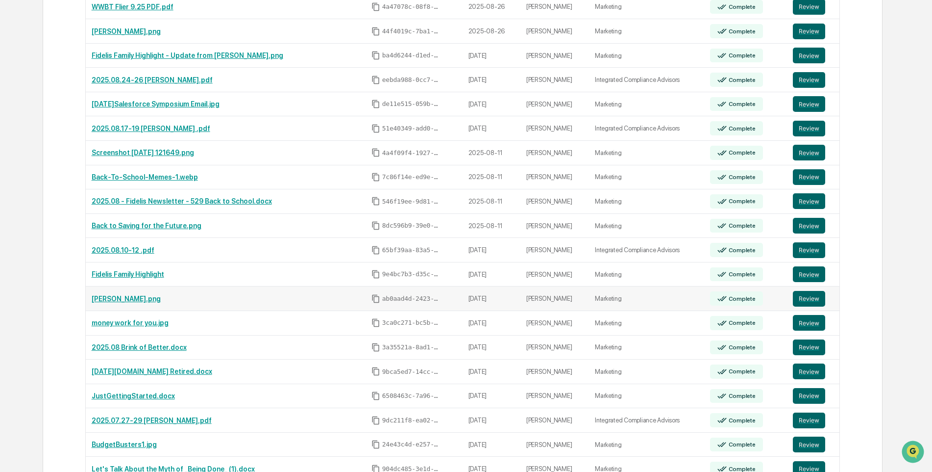
scroll to position [954, 0]
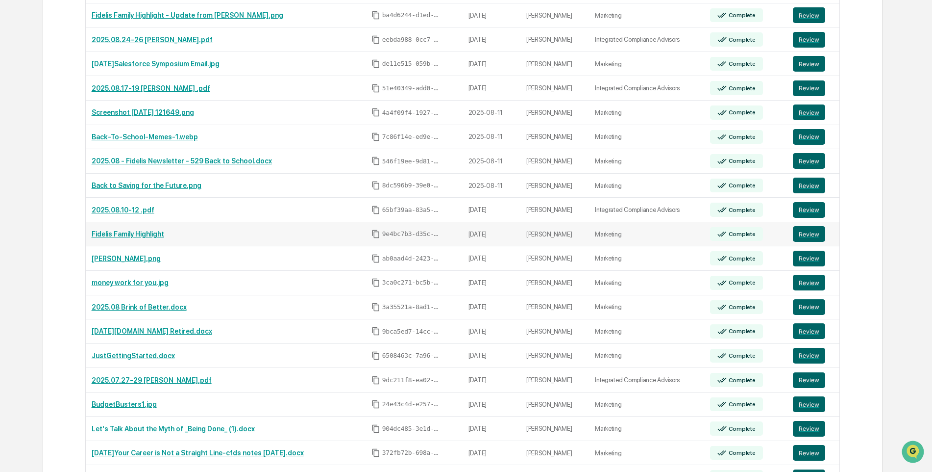
click at [131, 235] on link "Fidelis Family Highlight" at bounding box center [128, 234] width 73 height 8
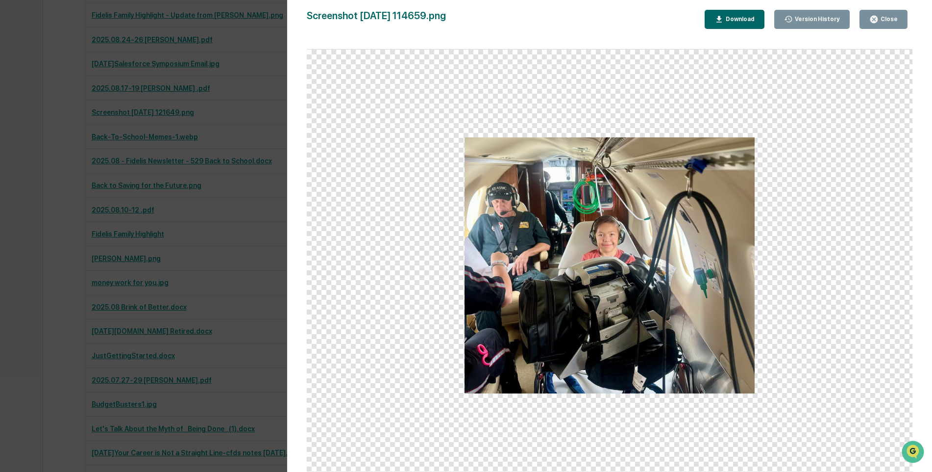
click at [888, 19] on div "Close" at bounding box center [888, 19] width 19 height 7
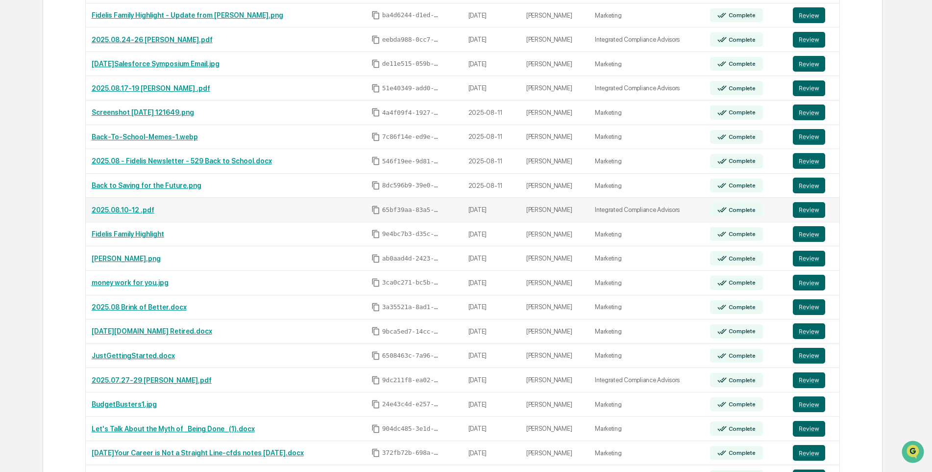
click at [127, 211] on link "2025.08.10-12 .pdf" at bounding box center [123, 210] width 63 height 8
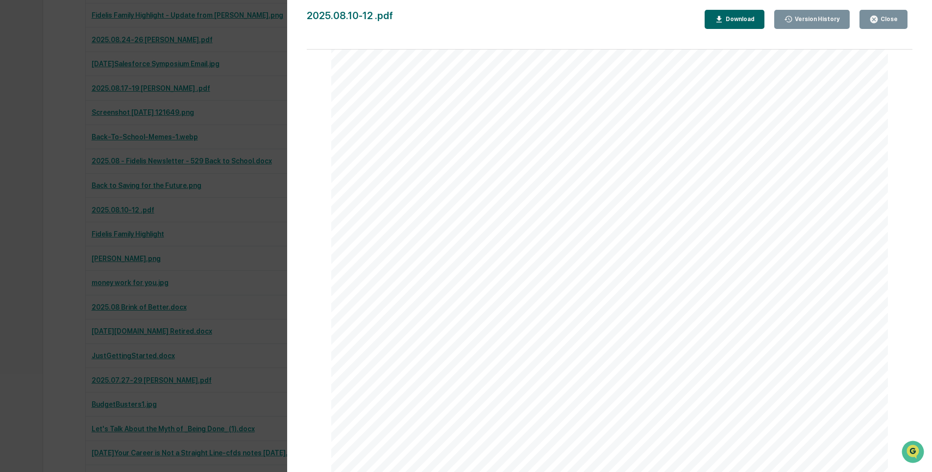
scroll to position [1074, 0]
drag, startPoint x: 892, startPoint y: 15, endPoint x: 275, endPoint y: 189, distance: 640.7
click at [892, 16] on div "Close" at bounding box center [883, 19] width 28 height 9
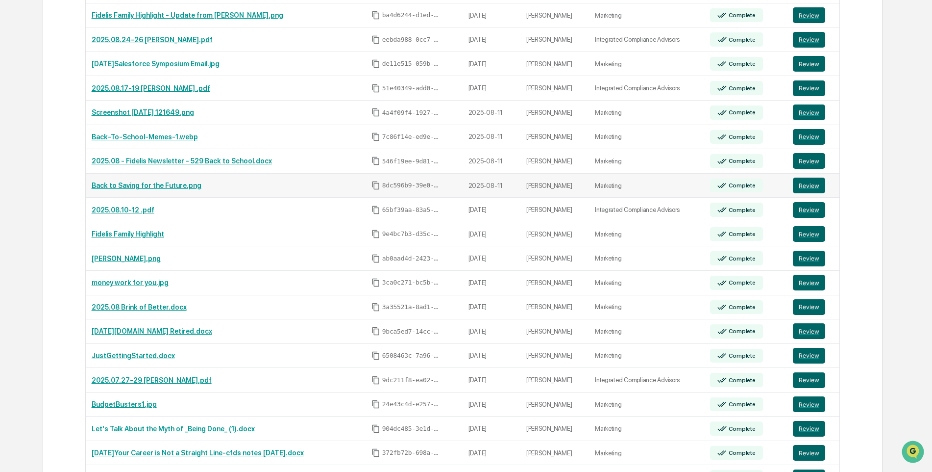
click at [140, 189] on link "Back to Saving for the Future.png" at bounding box center [147, 185] width 110 height 8
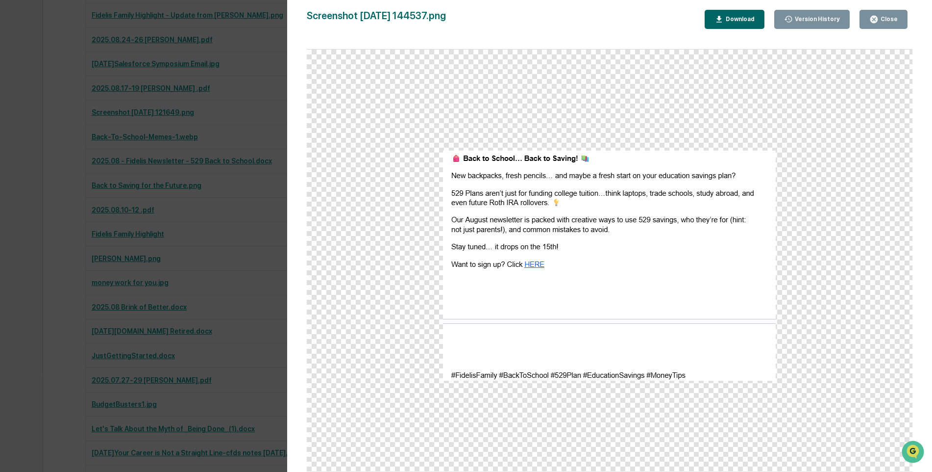
click at [890, 20] on div "Close" at bounding box center [888, 19] width 19 height 7
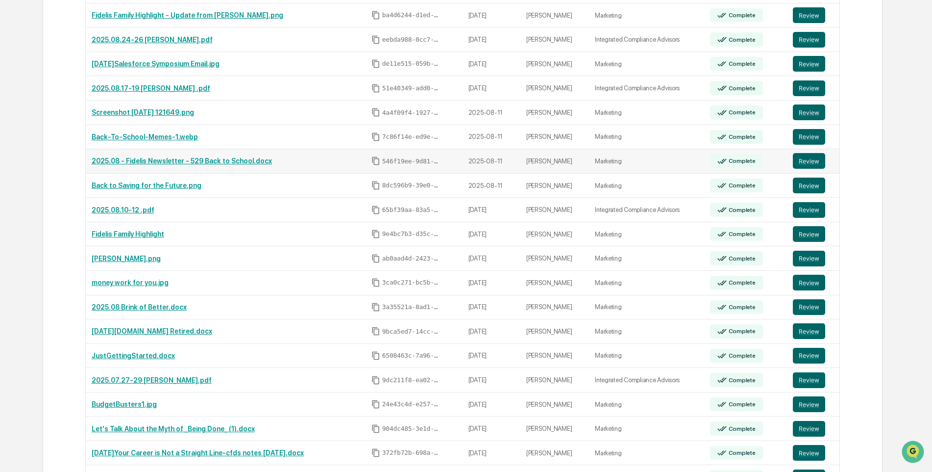
click at [124, 159] on link "2025.08 - Fidelis Newsletter - 529 Back to School.docx" at bounding box center [182, 161] width 180 height 8
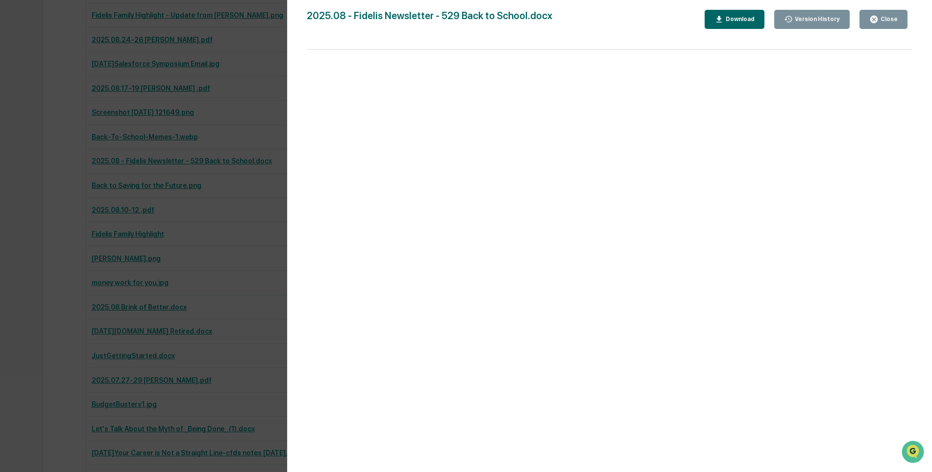
click at [249, 251] on div "Version History 08/11/2025, 07:01 PM Karley Winder 08/11/2025, 06:37 PM Corrie …" at bounding box center [466, 236] width 932 height 472
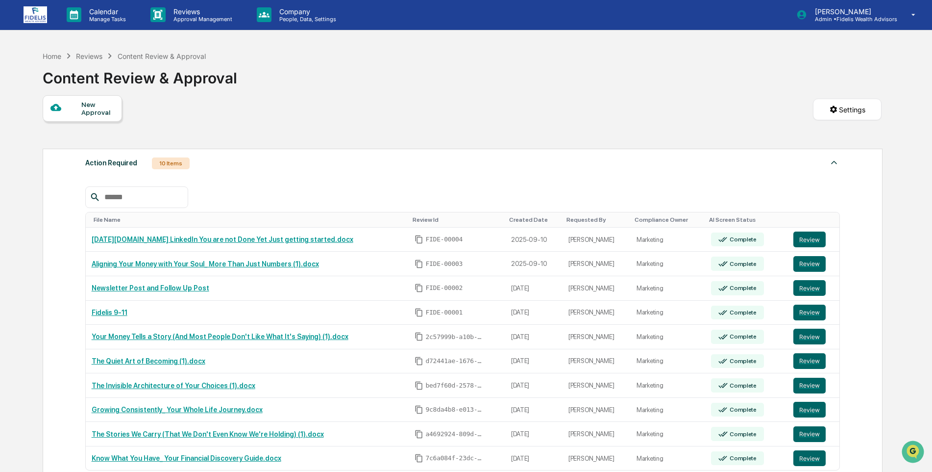
scroll to position [0, 0]
click at [95, 13] on p "Calendar" at bounding box center [106, 12] width 50 height 8
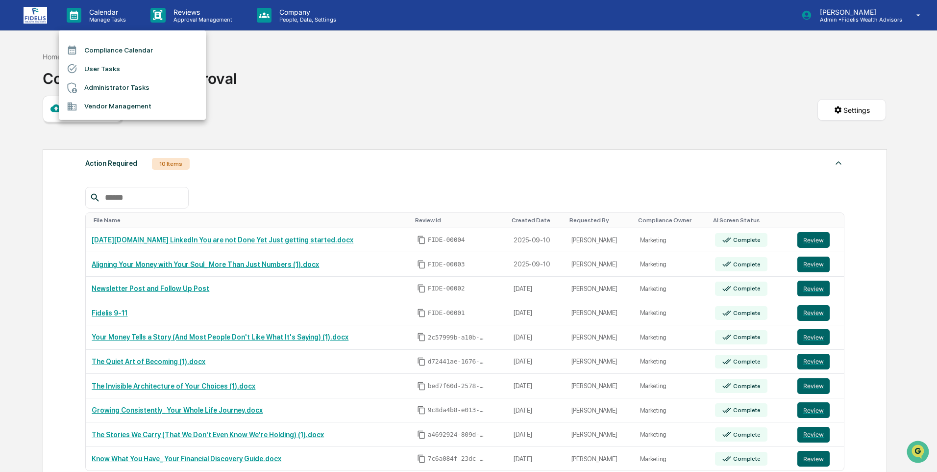
click at [103, 50] on li "Compliance Calendar" at bounding box center [132, 50] width 147 height 19
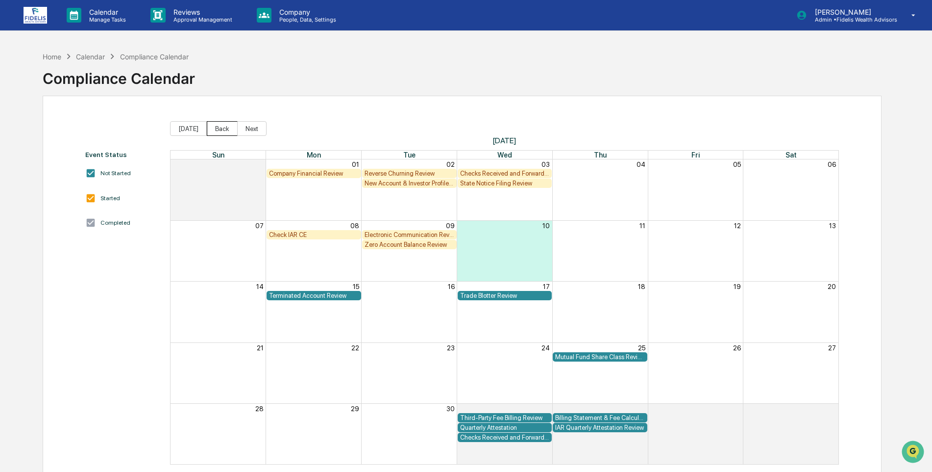
click at [214, 126] on button "Back" at bounding box center [222, 128] width 31 height 15
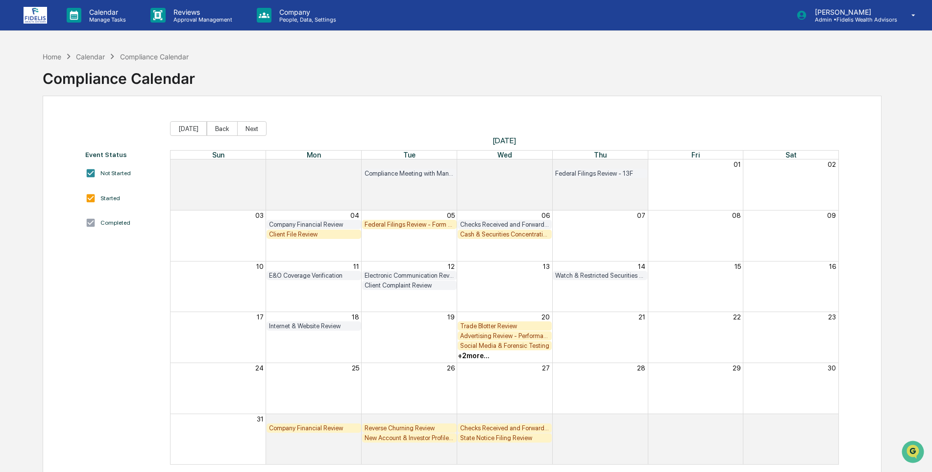
click at [482, 336] on div "Advertising Review - Performance Advertising" at bounding box center [505, 335] width 90 height 7
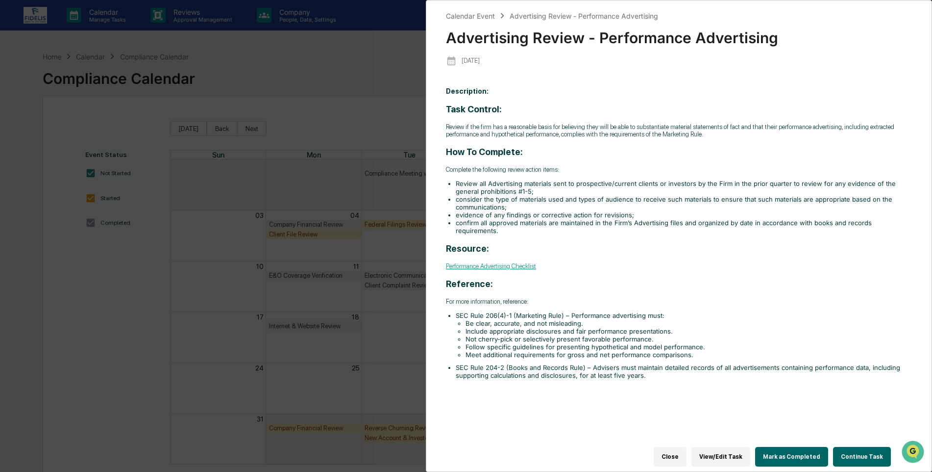
click at [793, 449] on button "Mark as Completed" at bounding box center [791, 457] width 73 height 20
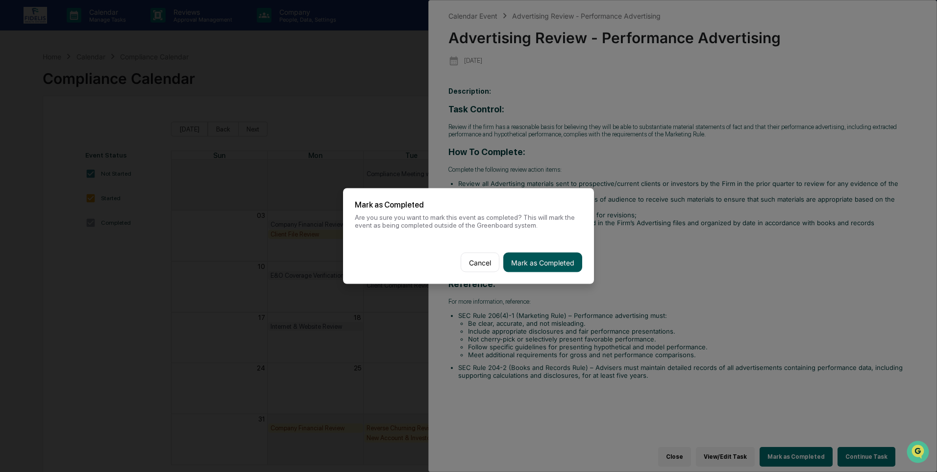
click at [541, 253] on button "Mark as Completed" at bounding box center [542, 262] width 79 height 20
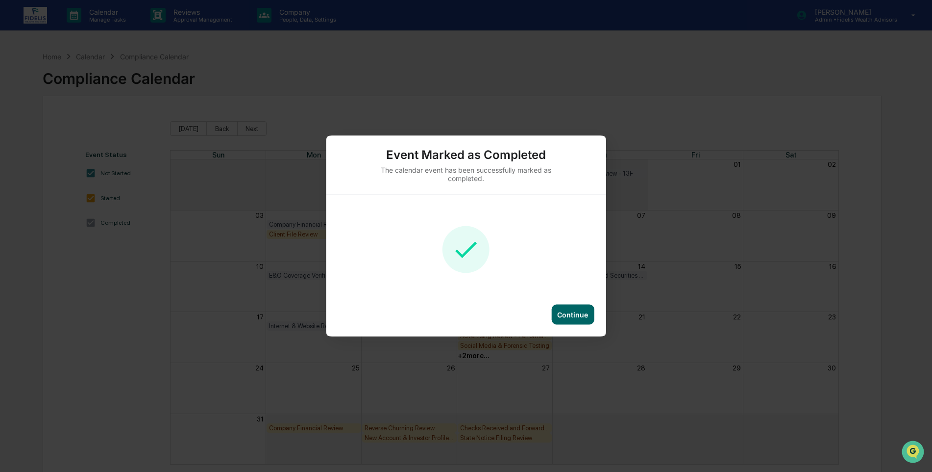
click at [568, 318] on div "Continue" at bounding box center [572, 314] width 31 height 8
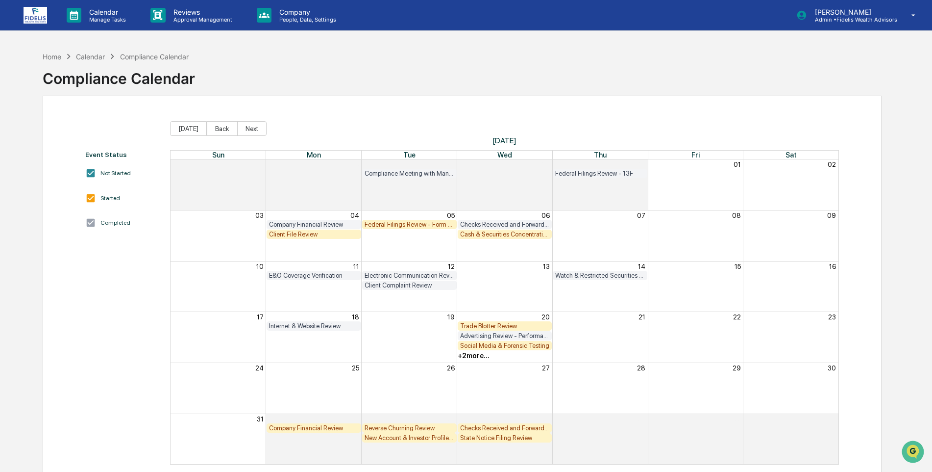
click at [499, 344] on div "Social Media & Forensic Testing" at bounding box center [505, 345] width 90 height 7
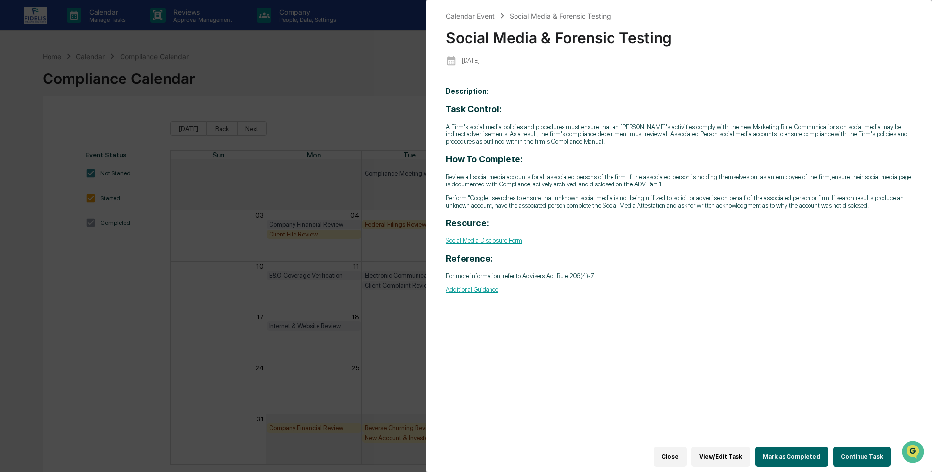
click at [790, 456] on button "Mark as Completed" at bounding box center [791, 457] width 73 height 20
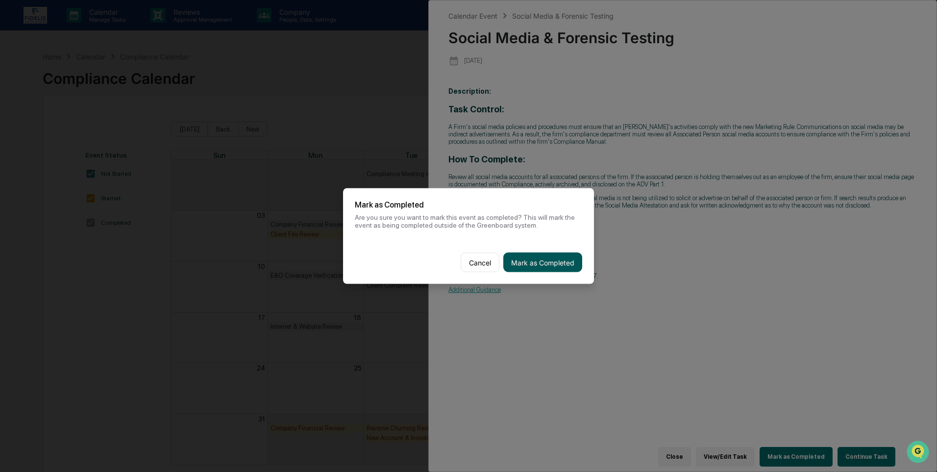
click at [550, 256] on button "Mark as Completed" at bounding box center [542, 262] width 79 height 20
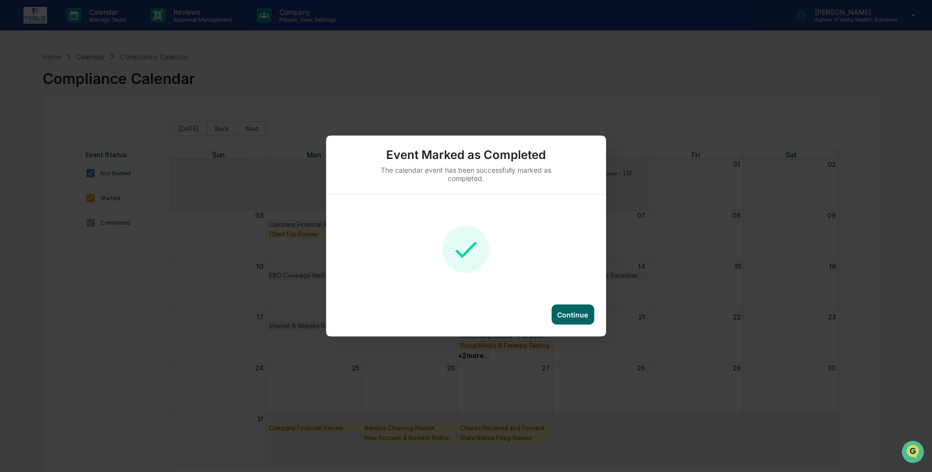
click at [595, 309] on div "Continue" at bounding box center [466, 320] width 280 height 32
click at [582, 316] on div "Continue" at bounding box center [572, 314] width 31 height 8
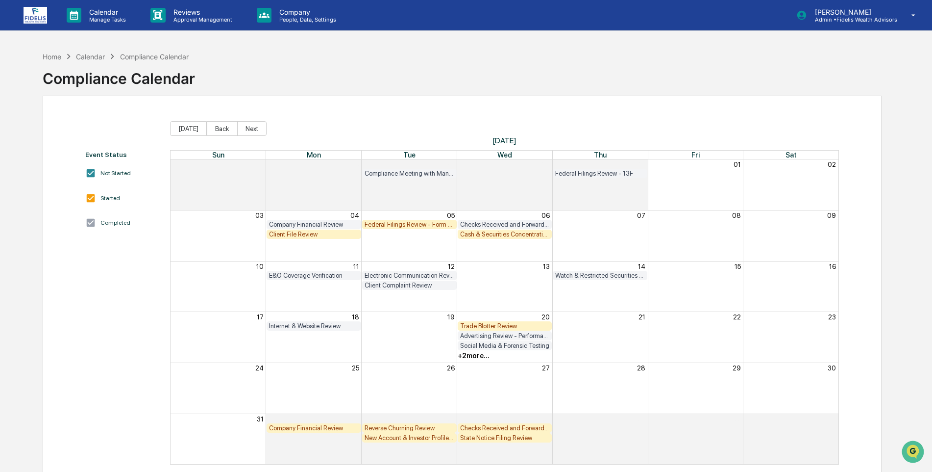
click at [461, 352] on div "+ 2 more..." at bounding box center [474, 355] width 32 height 8
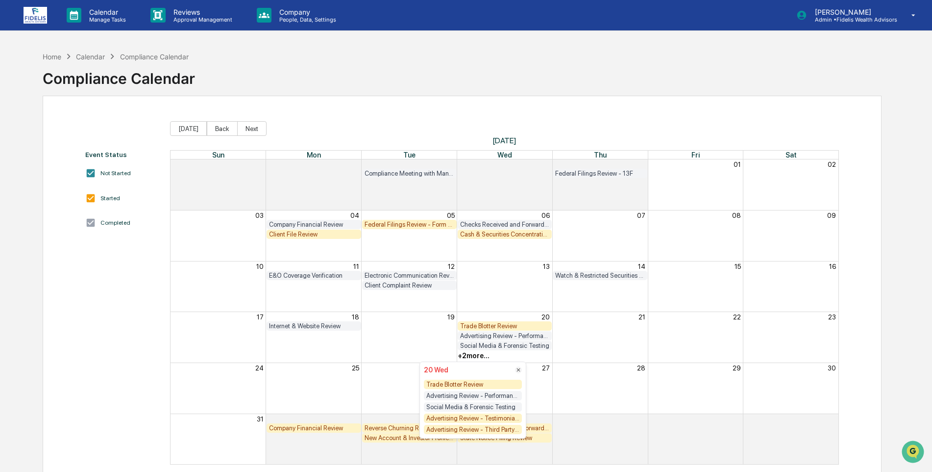
click at [464, 415] on div "Advertising Review - Testimonials and Endorsements" at bounding box center [473, 417] width 98 height 9
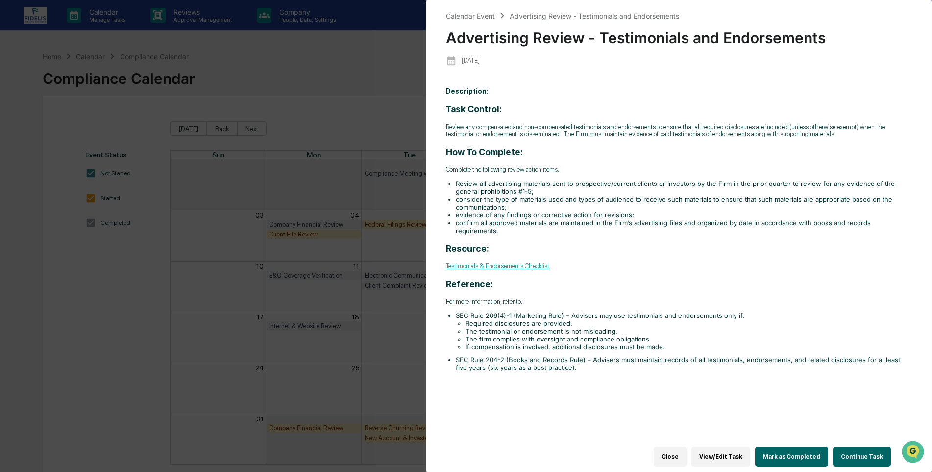
click at [782, 447] on button "Mark as Completed" at bounding box center [791, 457] width 73 height 20
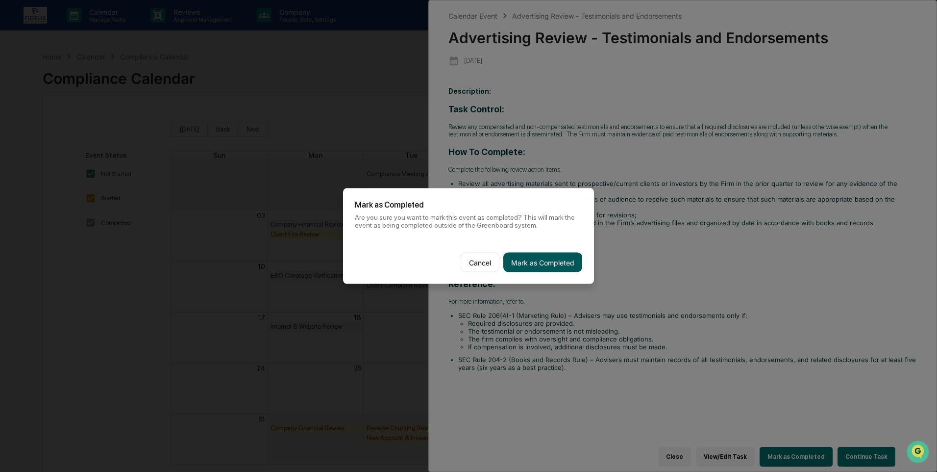
click at [546, 259] on button "Mark as Completed" at bounding box center [542, 262] width 79 height 20
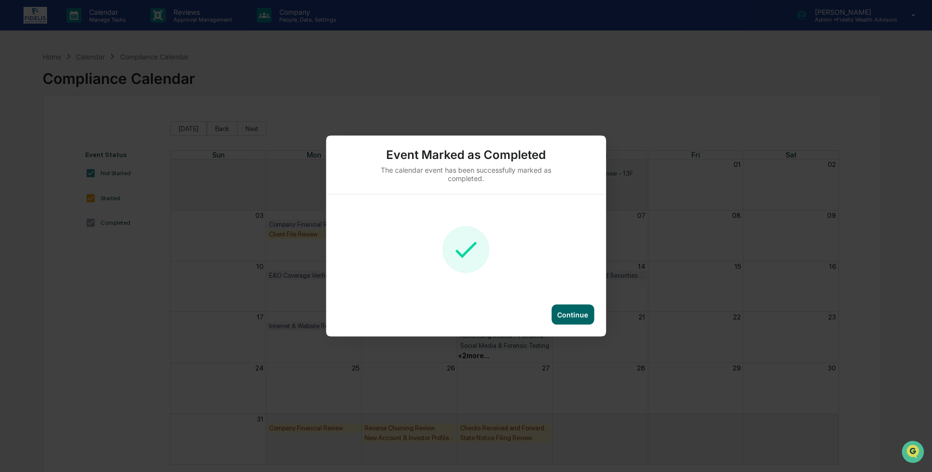
click at [574, 316] on div "Continue" at bounding box center [572, 314] width 31 height 8
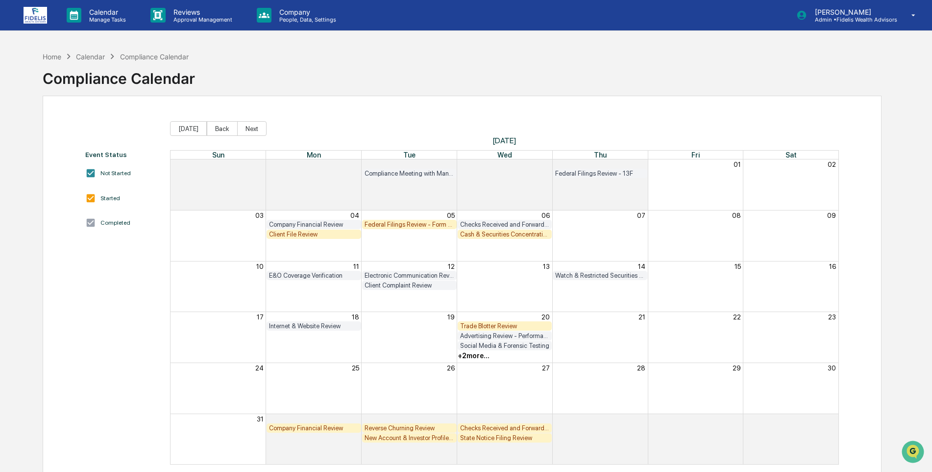
click at [470, 357] on div "+ 2 more..." at bounding box center [474, 355] width 32 height 8
click at [472, 354] on div "+ 2 more..." at bounding box center [474, 355] width 32 height 8
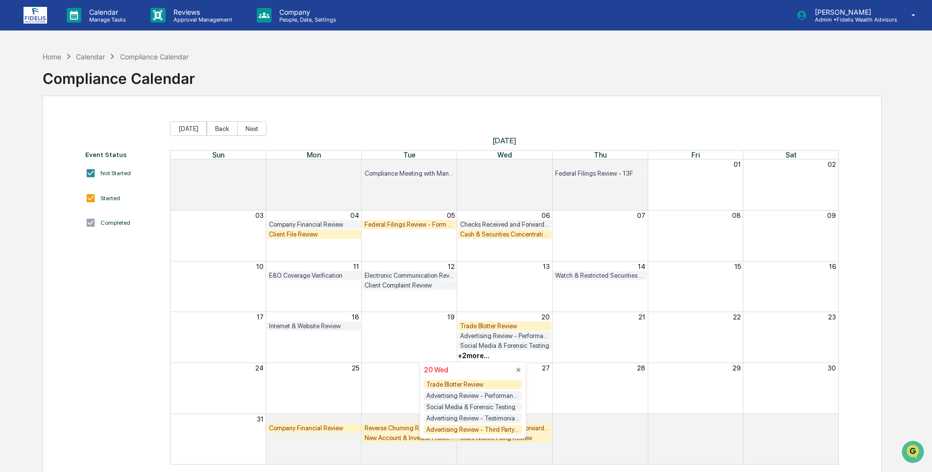
click at [465, 426] on div "Advertising Review - Third Party Ratings" at bounding box center [473, 428] width 98 height 9
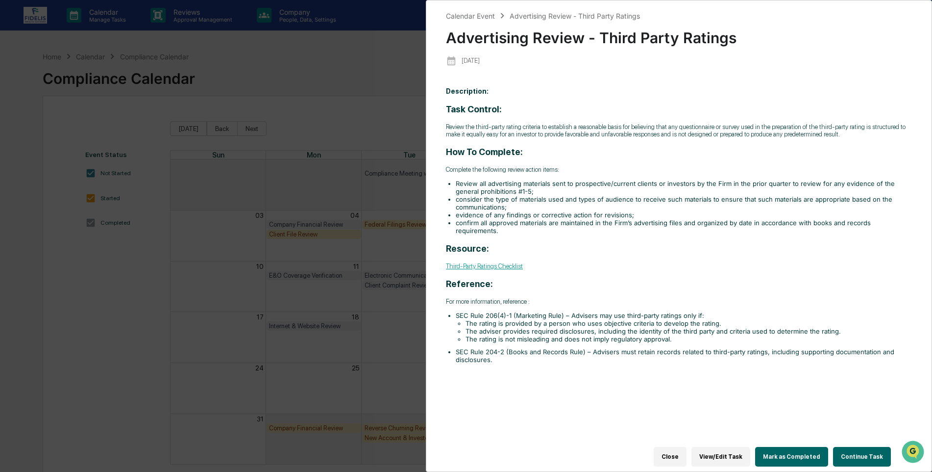
click at [781, 447] on button "Mark as Completed" at bounding box center [791, 457] width 73 height 20
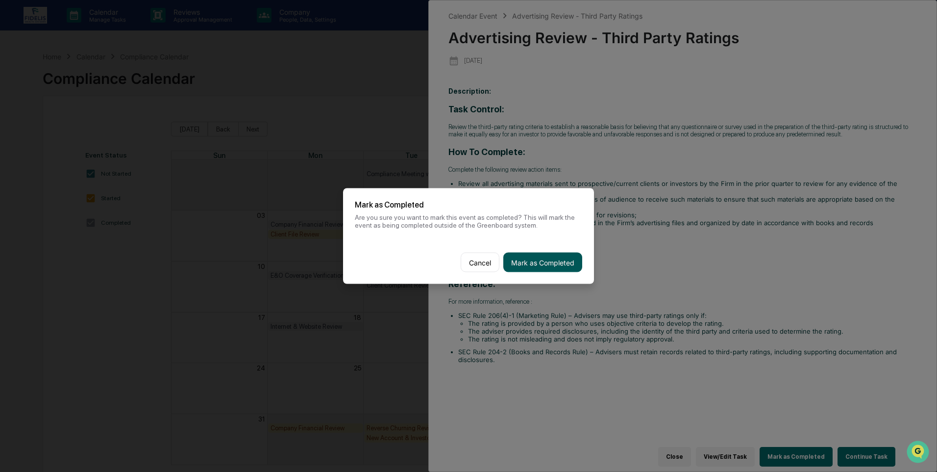
click at [554, 261] on button "Mark as Completed" at bounding box center [542, 262] width 79 height 20
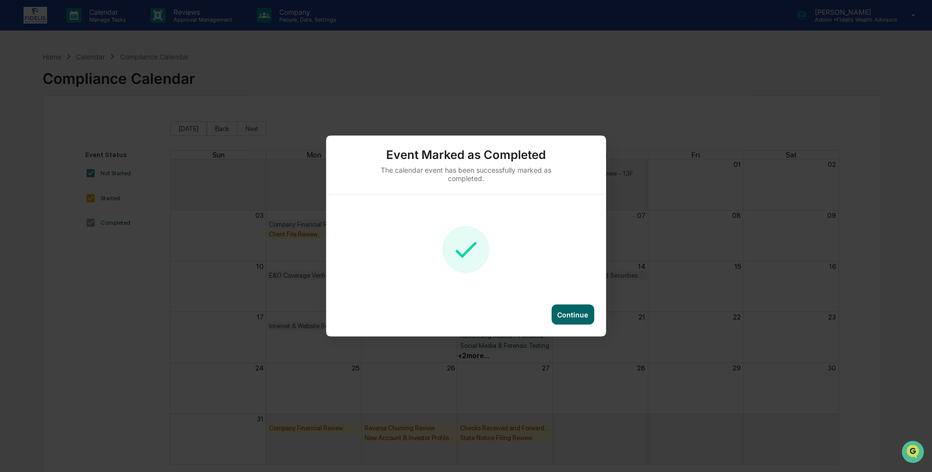
click at [582, 312] on div "Continue" at bounding box center [572, 314] width 31 height 8
